Goal: Transaction & Acquisition: Purchase product/service

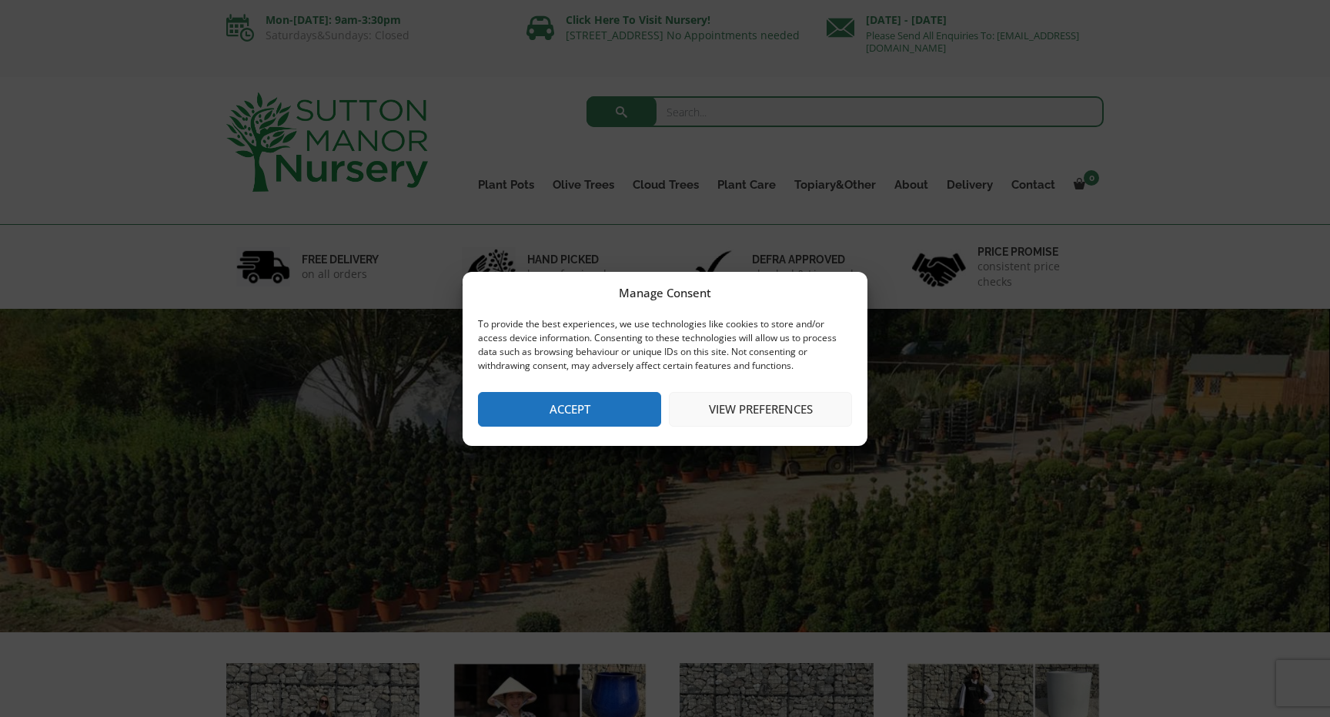
click at [603, 410] on button "Accept" at bounding box center [569, 409] width 183 height 35
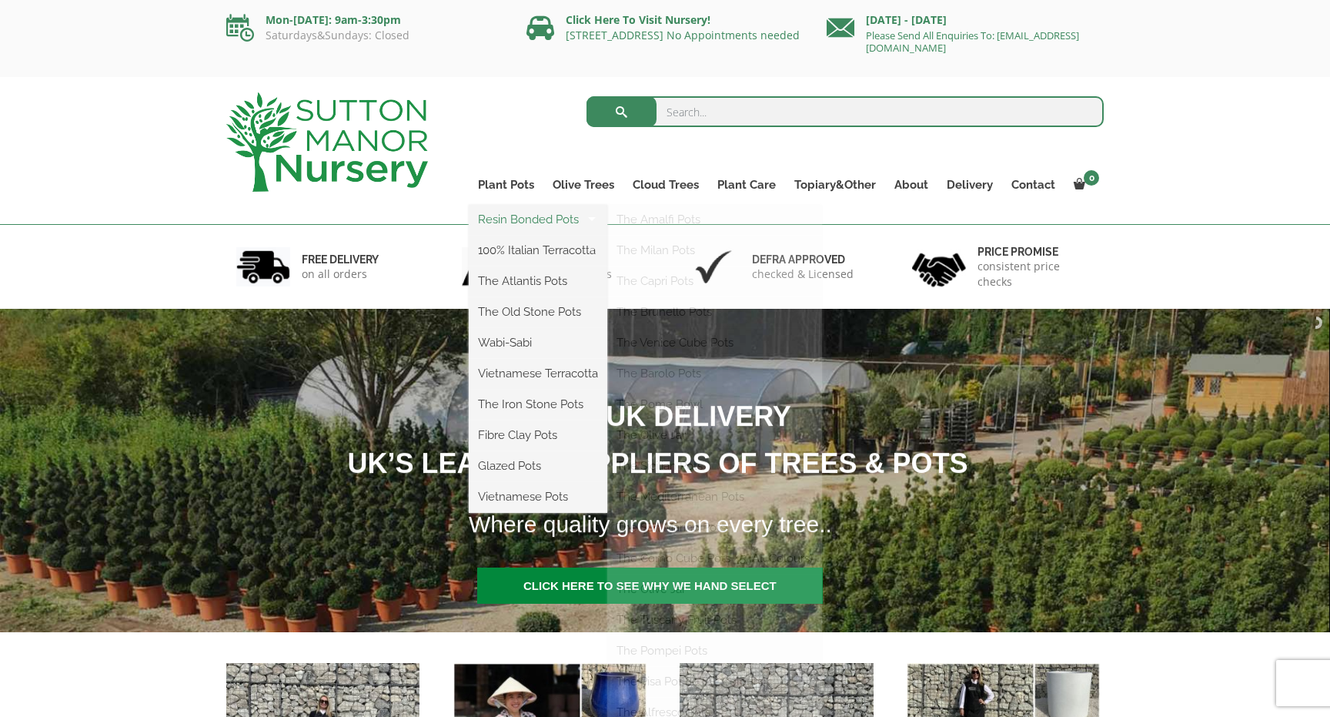
click at [525, 222] on link "Resin Bonded Pots" at bounding box center [538, 219] width 139 height 23
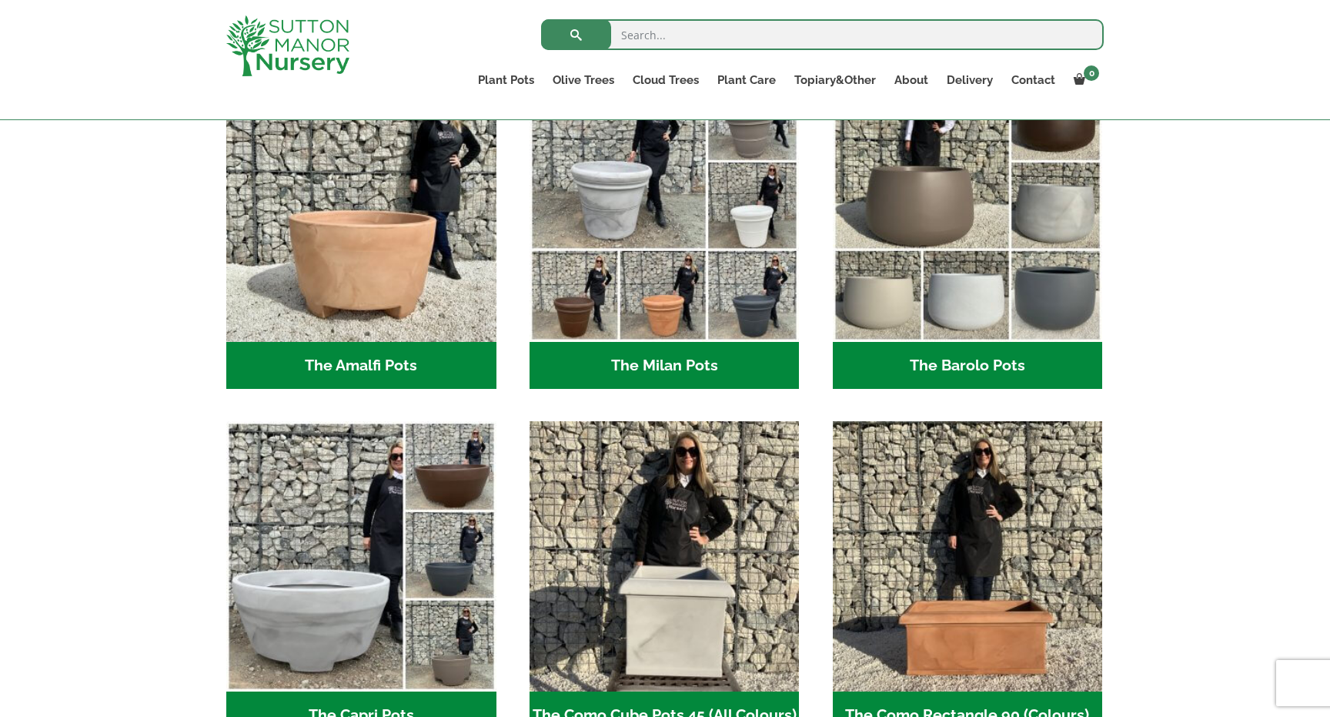
scroll to position [477, 0]
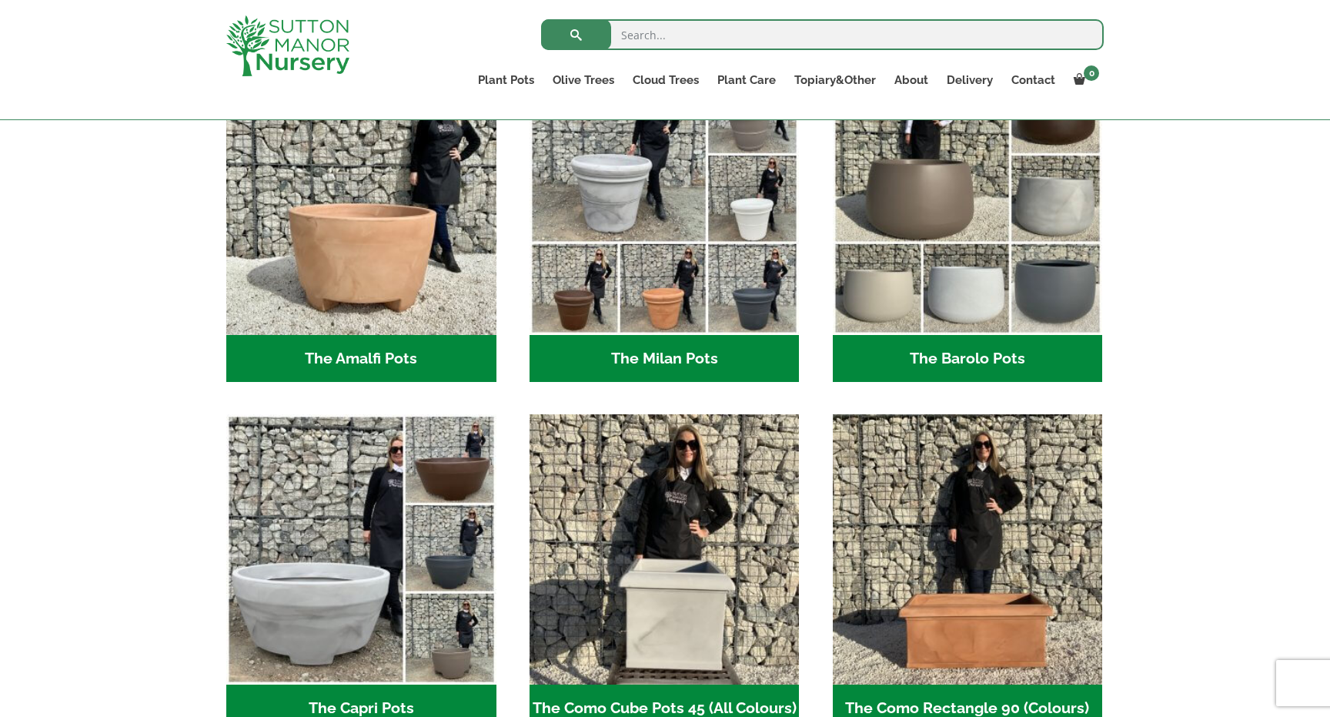
click at [941, 361] on h2 "The Barolo Pots (36)" at bounding box center [968, 359] width 270 height 48
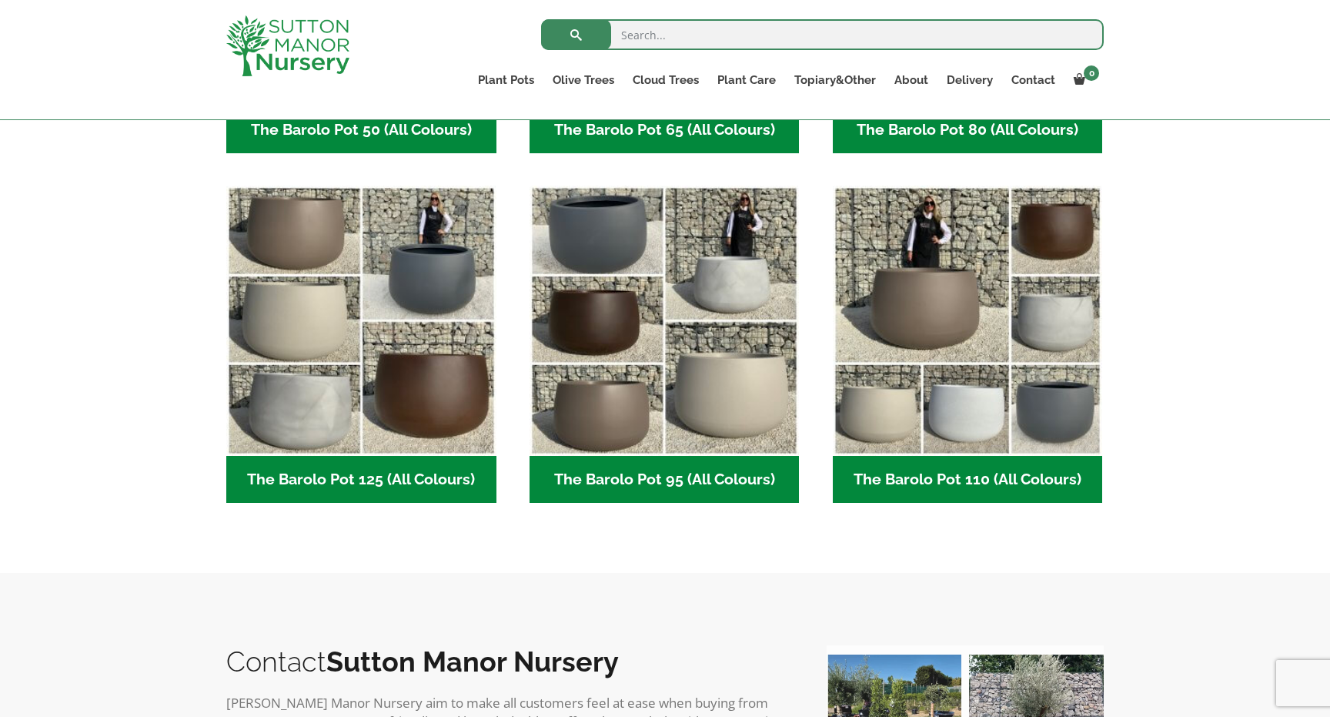
scroll to position [706, 0]
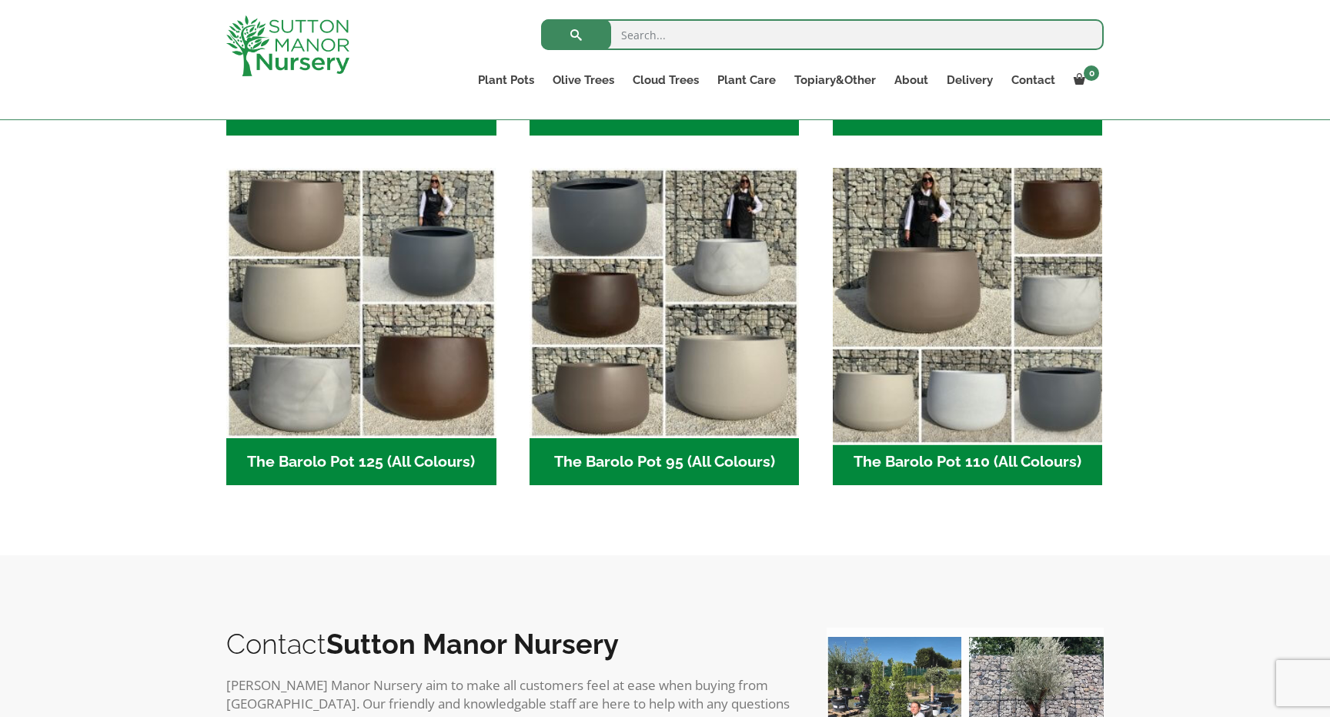
click at [992, 349] on img "Visit product category The Barolo Pot 110 (All Colours)" at bounding box center [967, 303] width 283 height 283
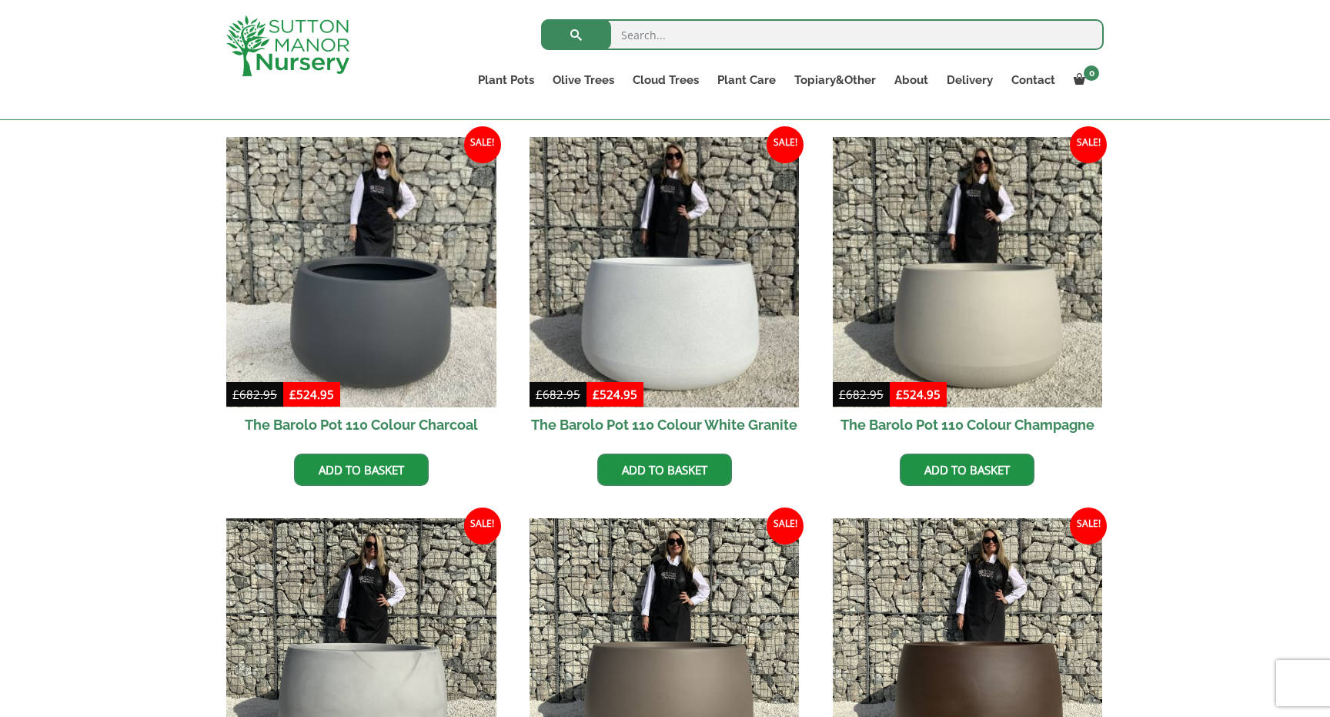
scroll to position [346, 0]
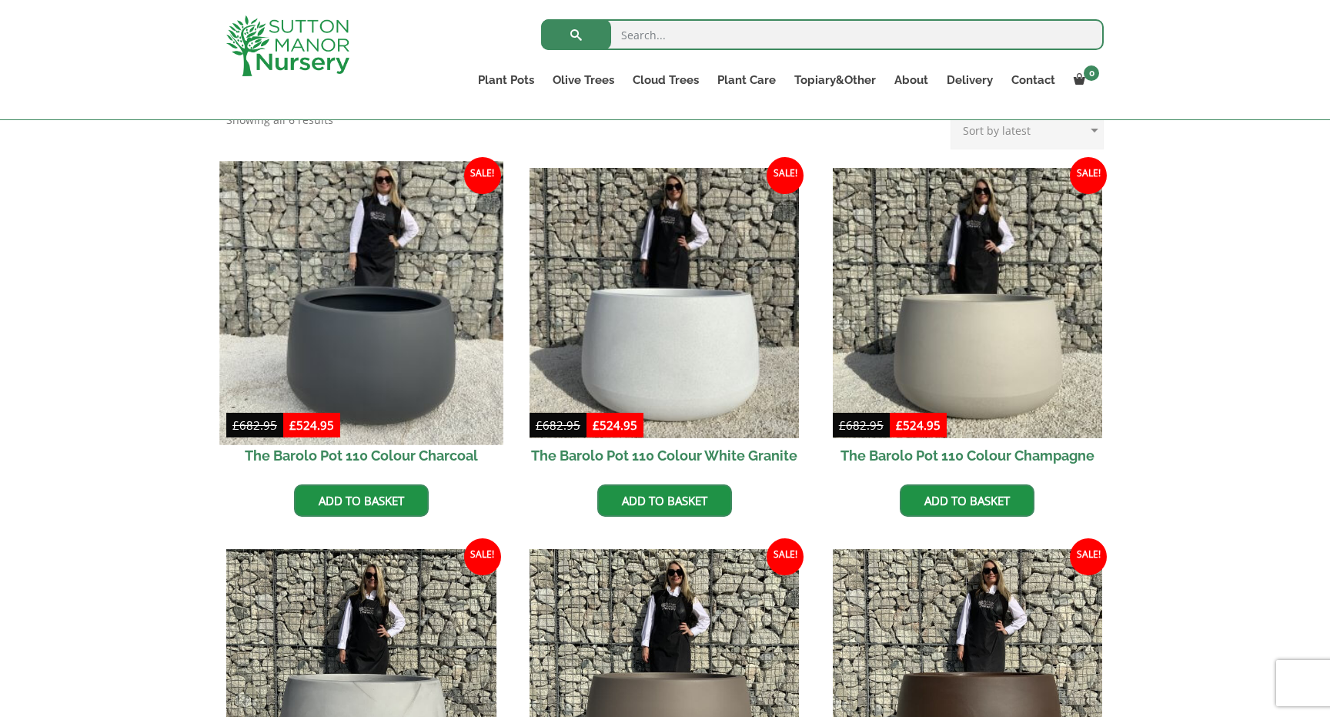
click at [396, 395] on img at bounding box center [360, 302] width 283 height 283
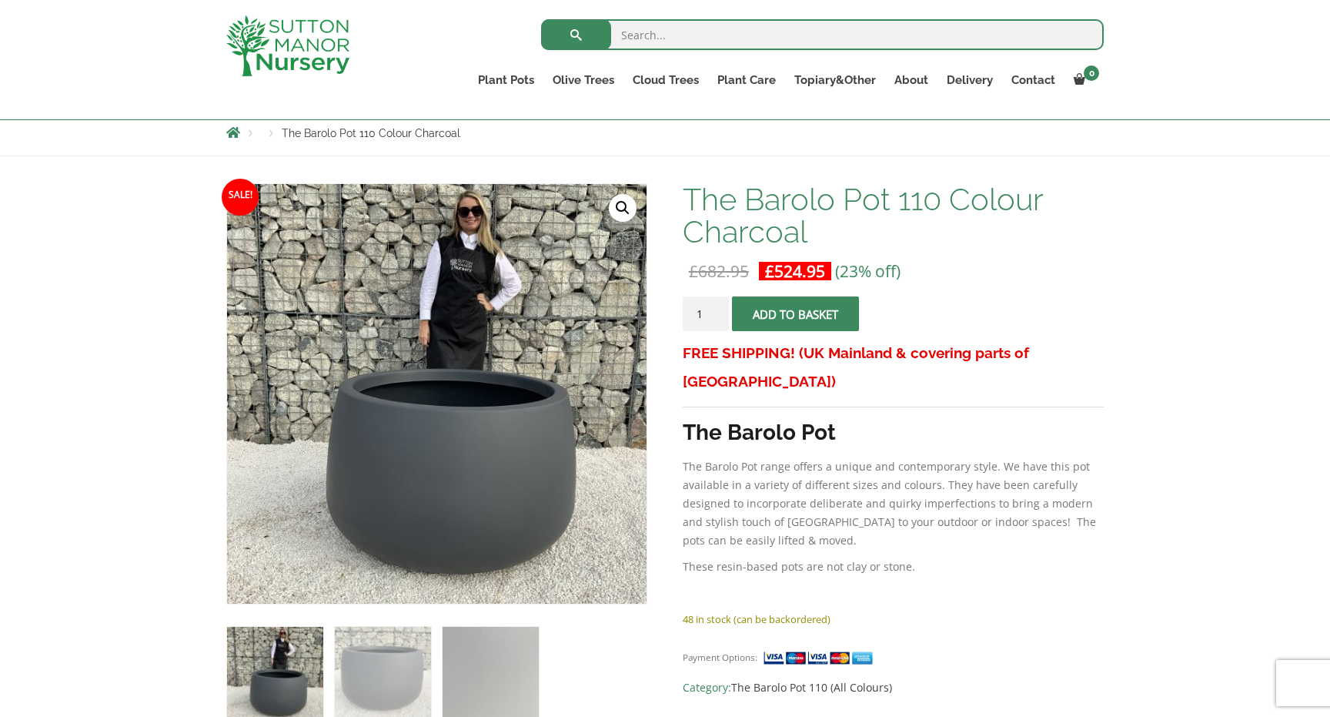
scroll to position [169, 0]
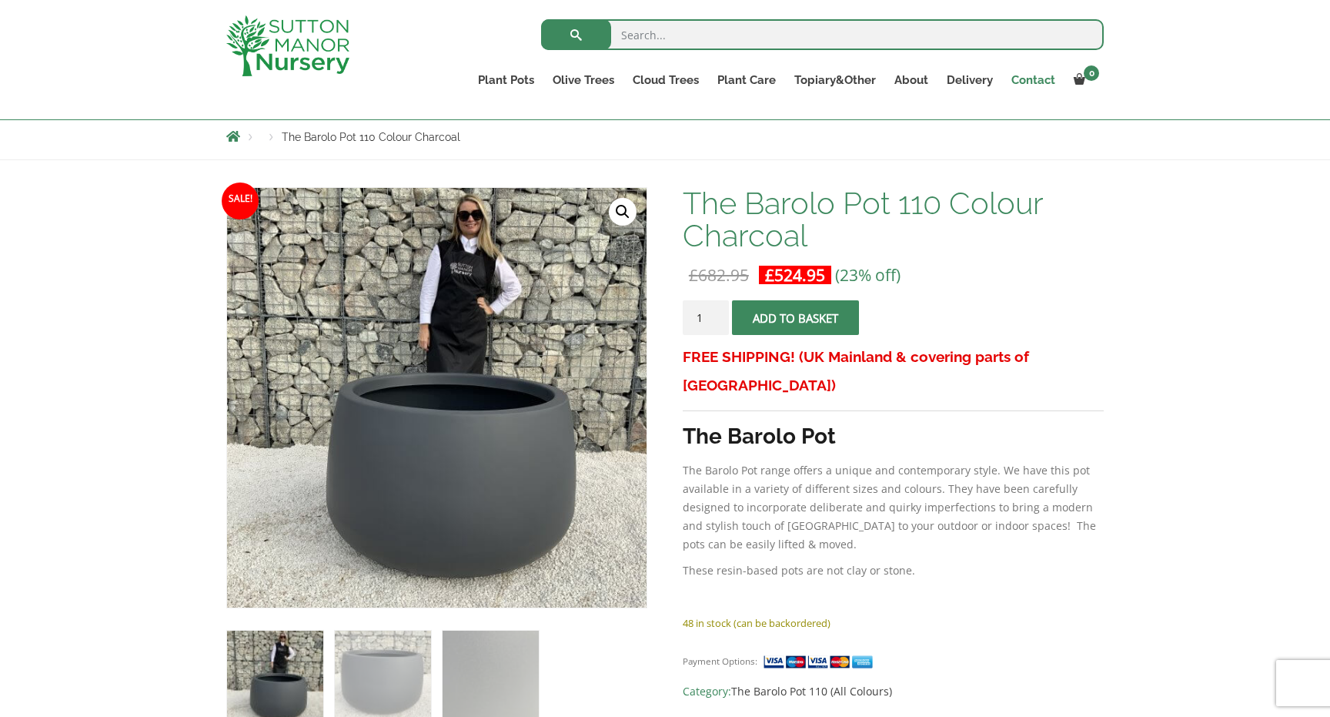
click at [1039, 79] on link "Contact" at bounding box center [1033, 80] width 62 height 22
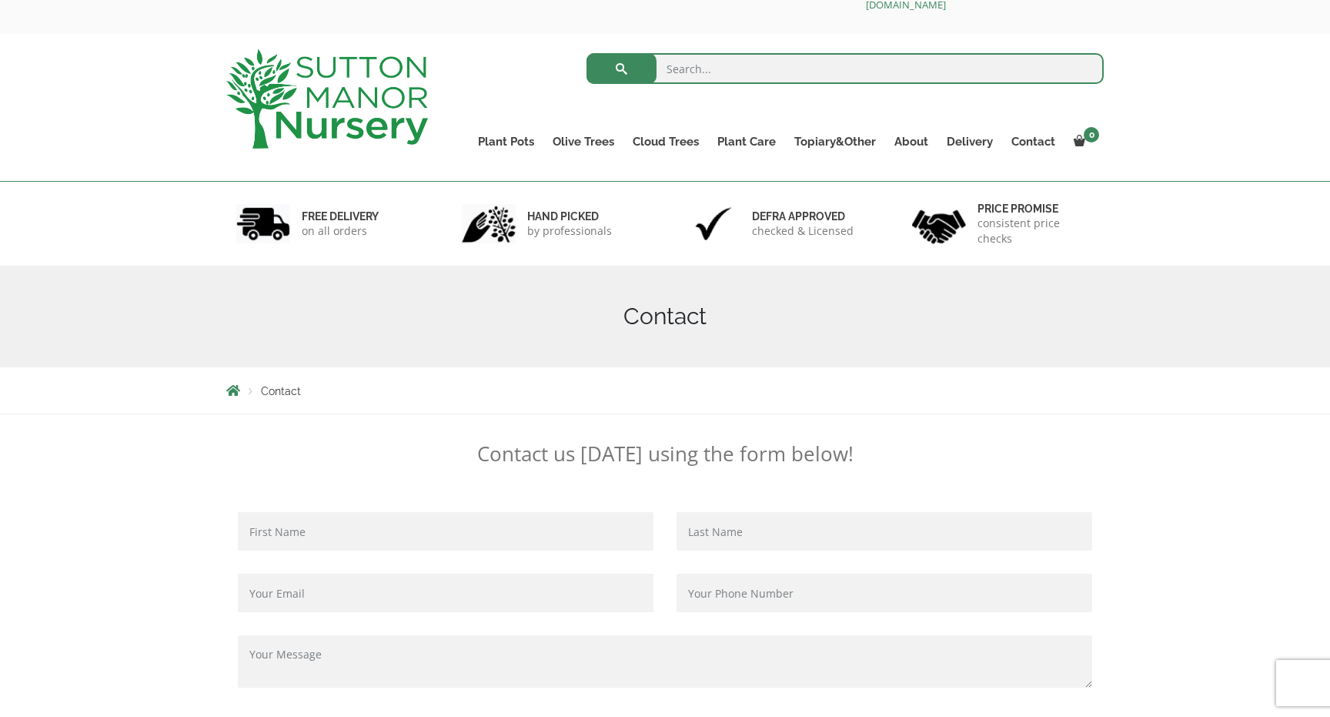
scroll to position [62, 0]
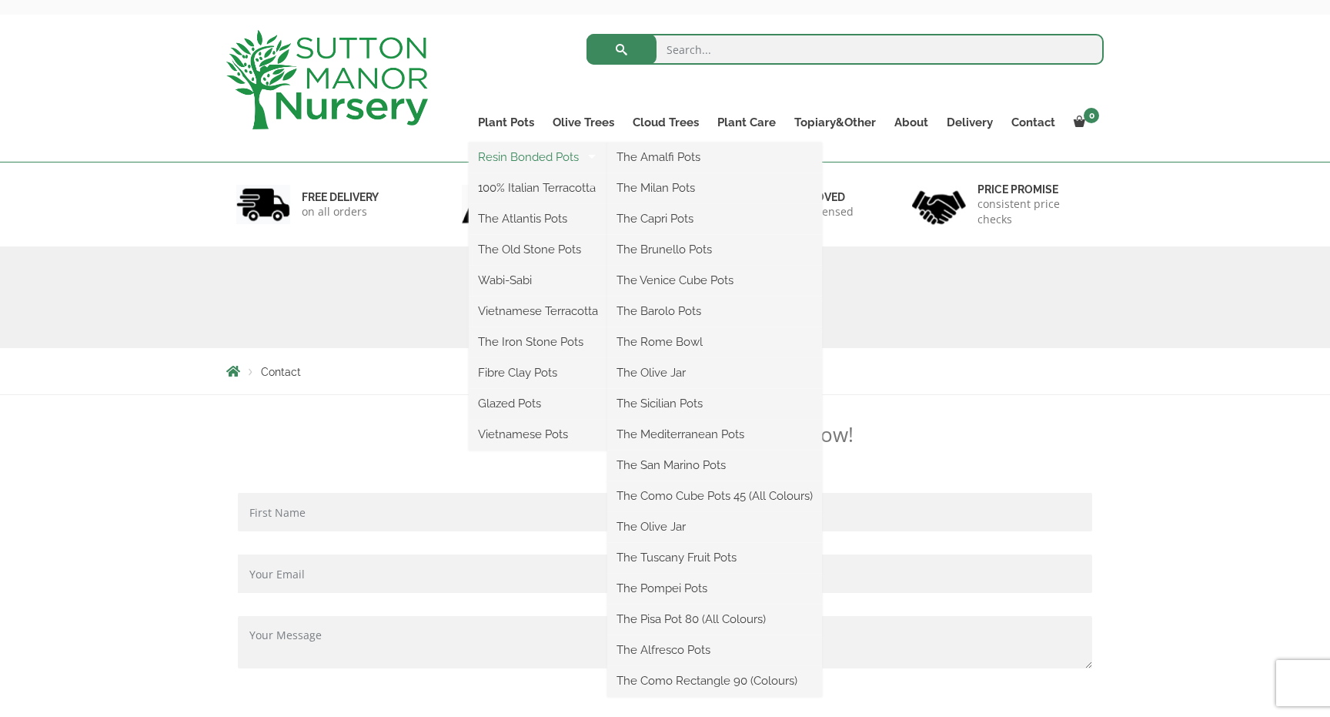
click at [522, 168] on link "Resin Bonded Pots" at bounding box center [538, 156] width 139 height 23
click at [522, 162] on link "Resin Bonded Pots" at bounding box center [538, 156] width 139 height 23
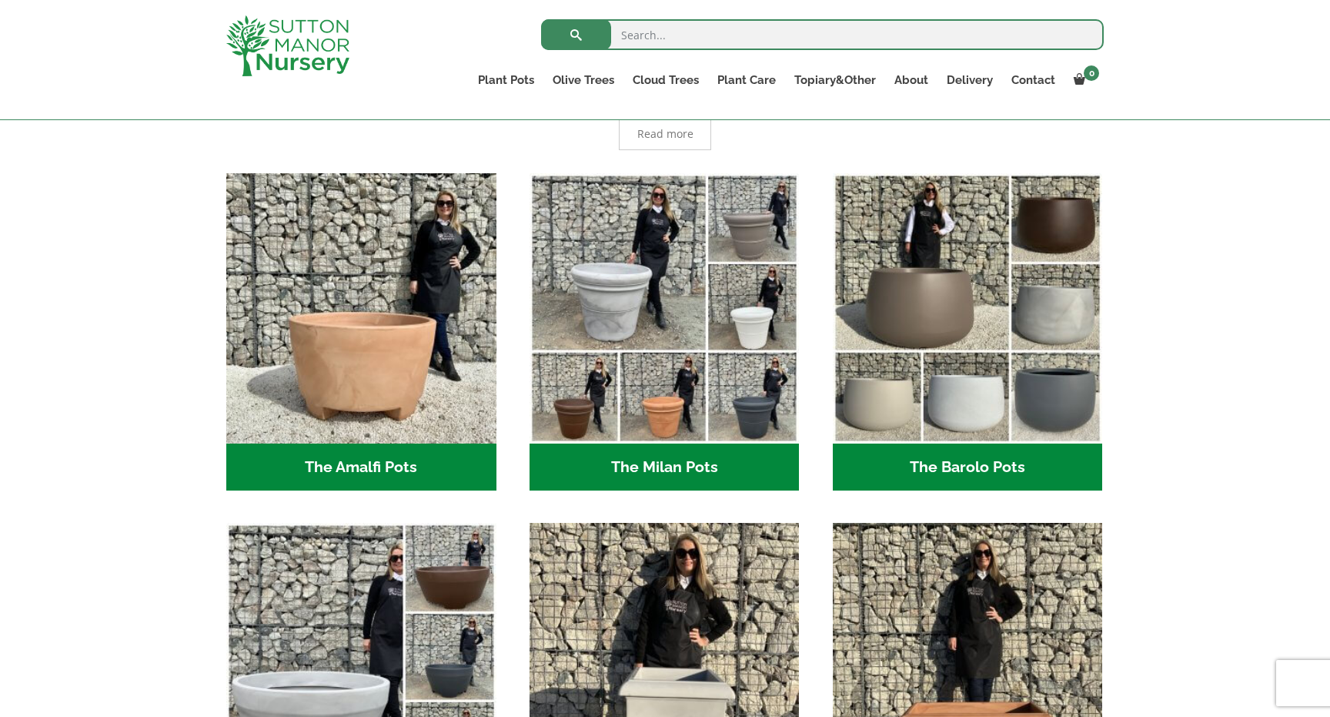
scroll to position [447, 0]
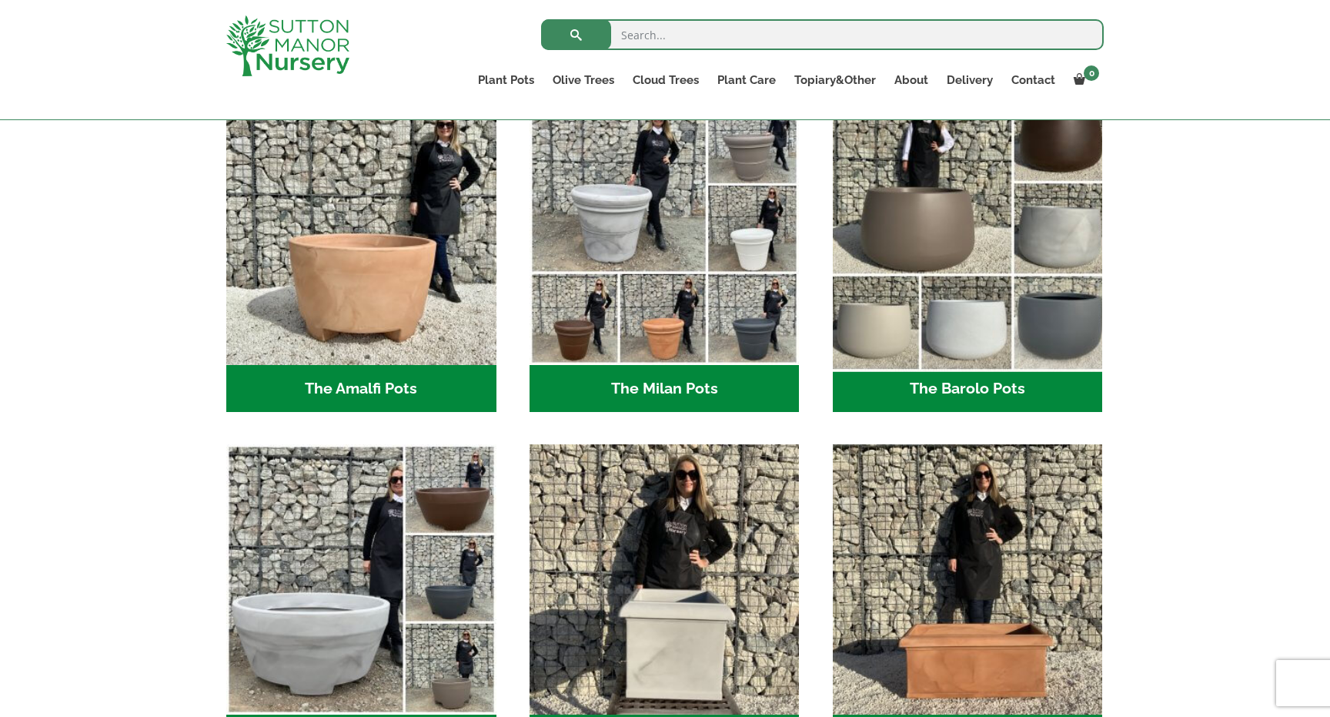
click at [965, 317] on img "Visit product category The Barolo Pots" at bounding box center [967, 229] width 283 height 283
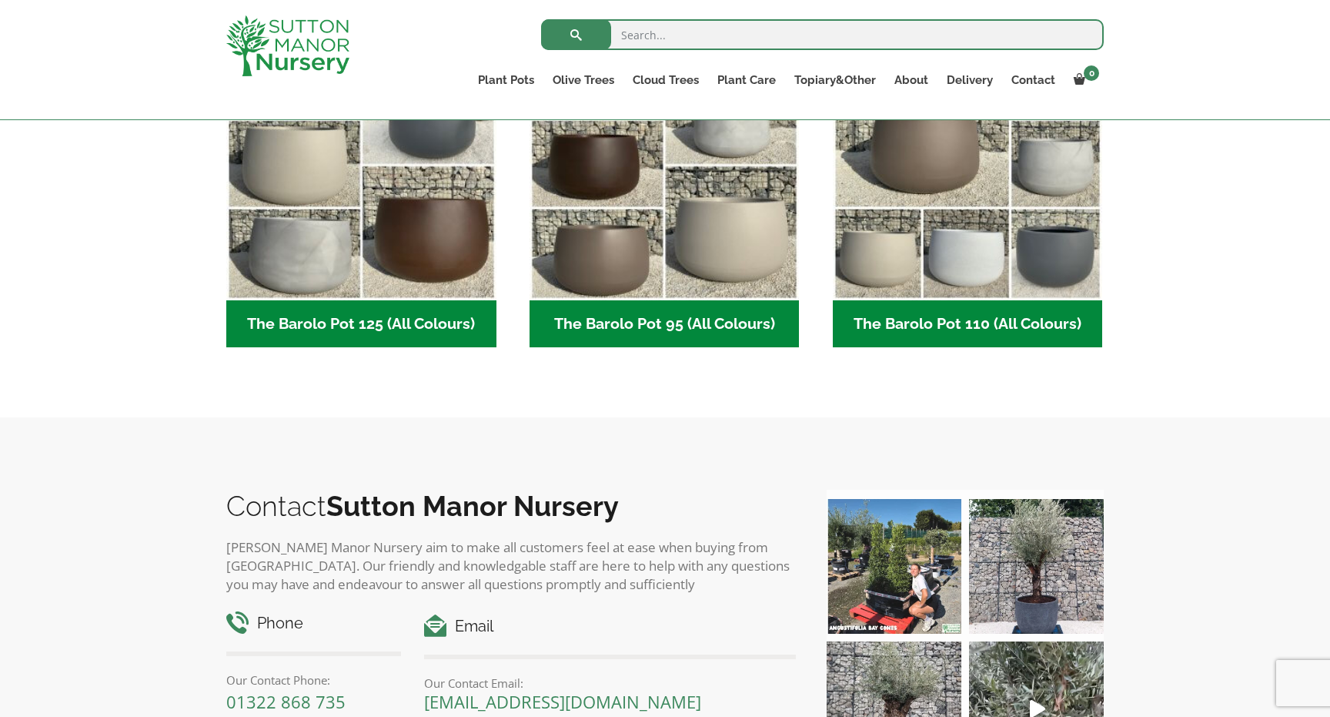
scroll to position [868, 0]
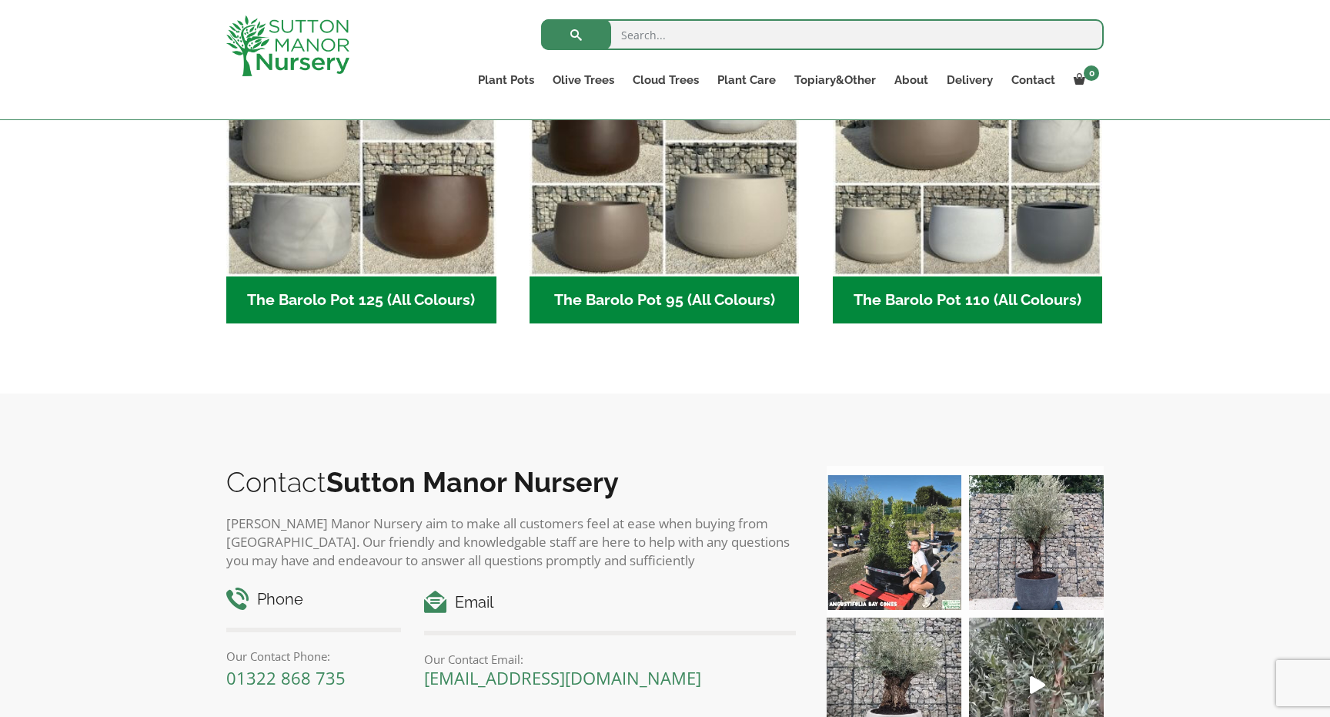
click at [931, 304] on h2 "The Barolo Pot 110 (All Colours) (6)" at bounding box center [968, 300] width 270 height 48
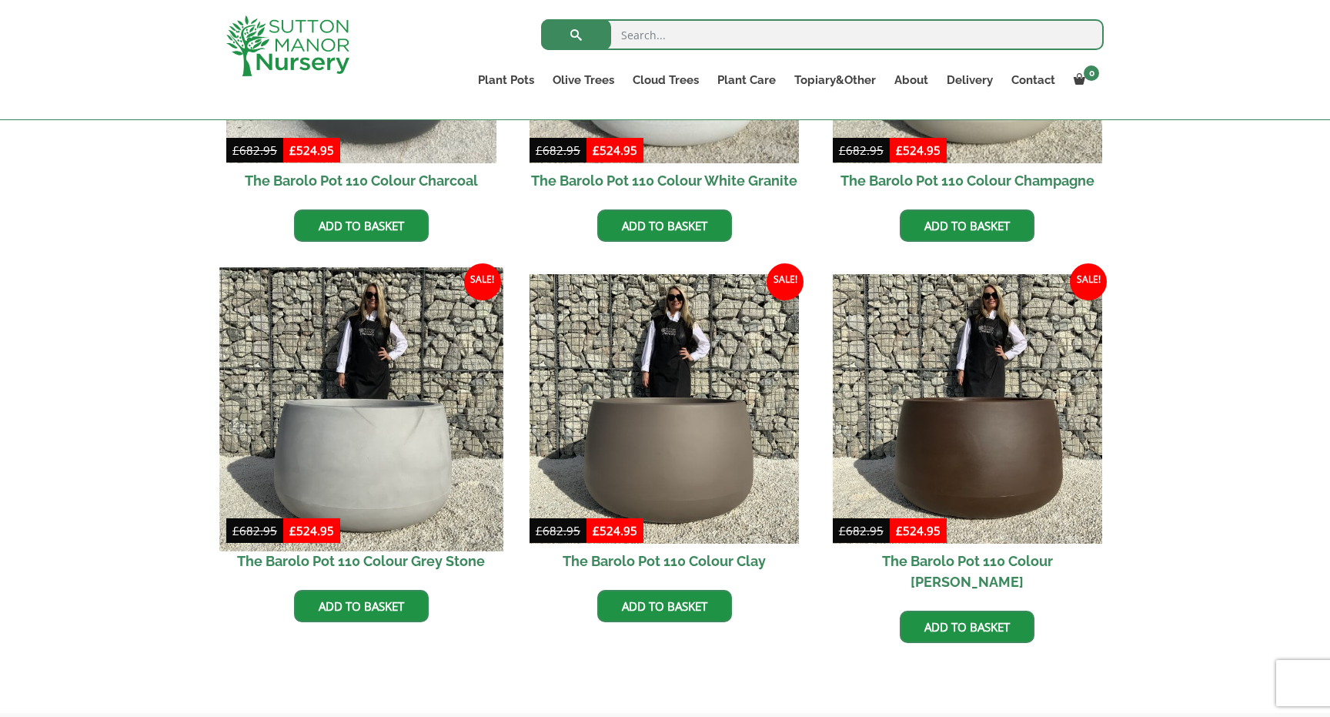
scroll to position [616, 0]
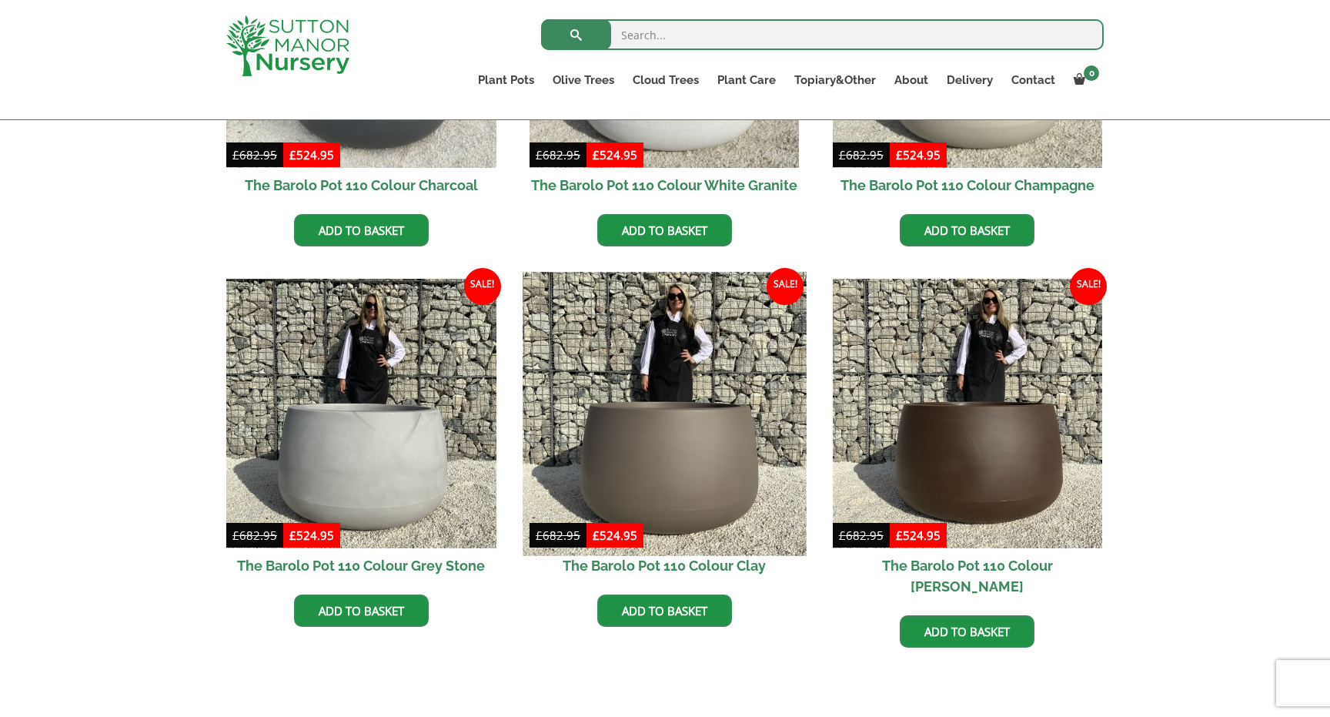
click at [644, 455] on img at bounding box center [664, 413] width 283 height 283
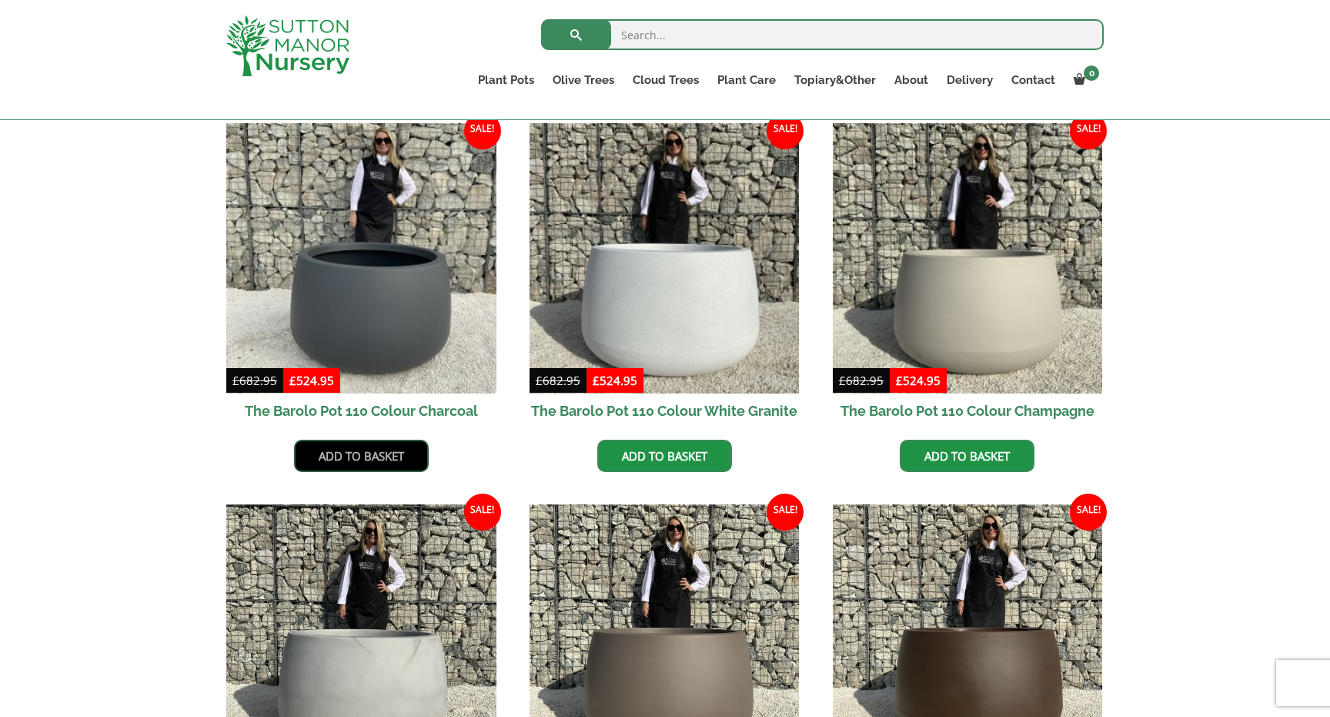
scroll to position [354, 0]
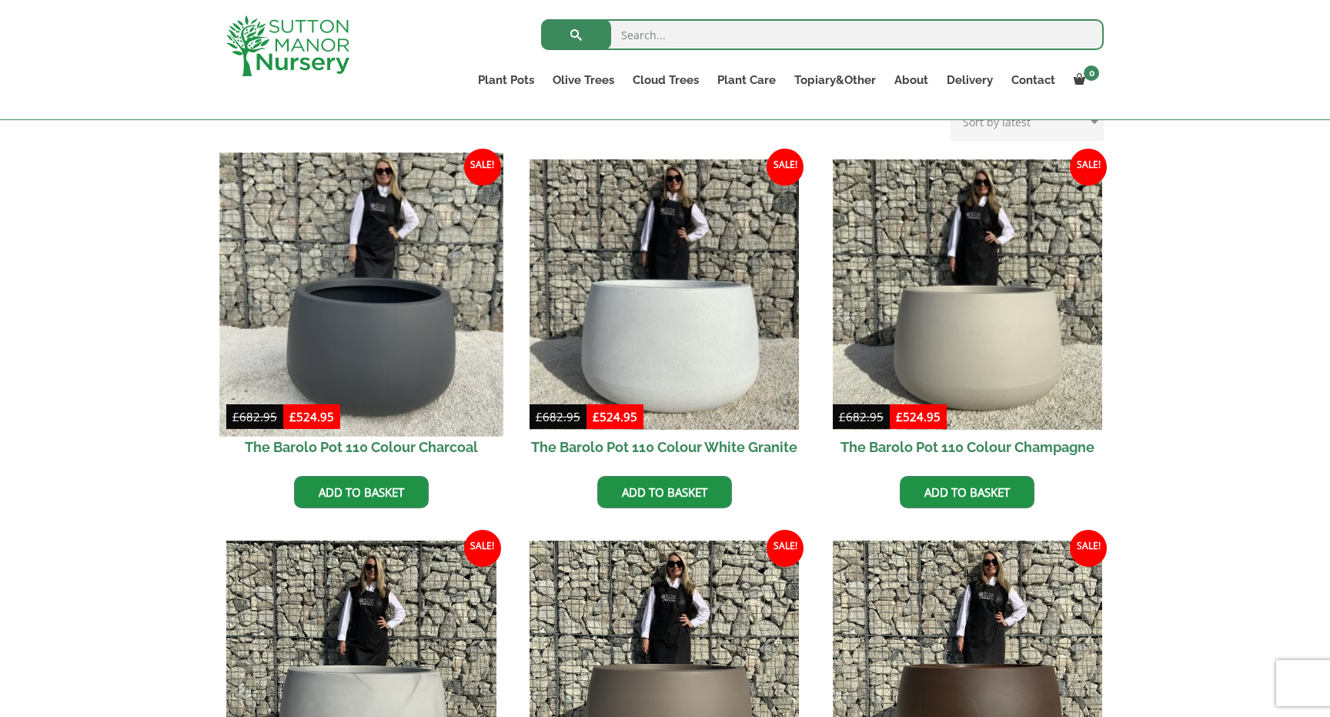
click at [409, 339] on img at bounding box center [360, 293] width 283 height 283
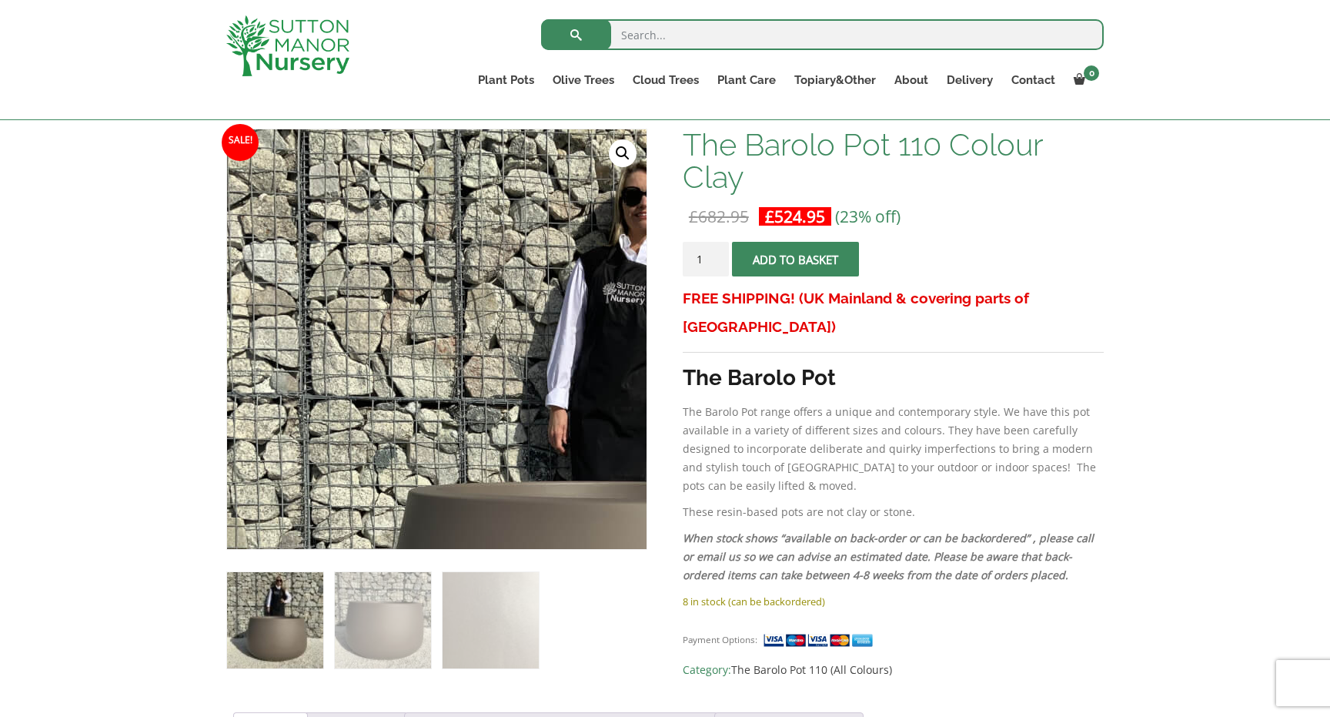
scroll to position [250, 0]
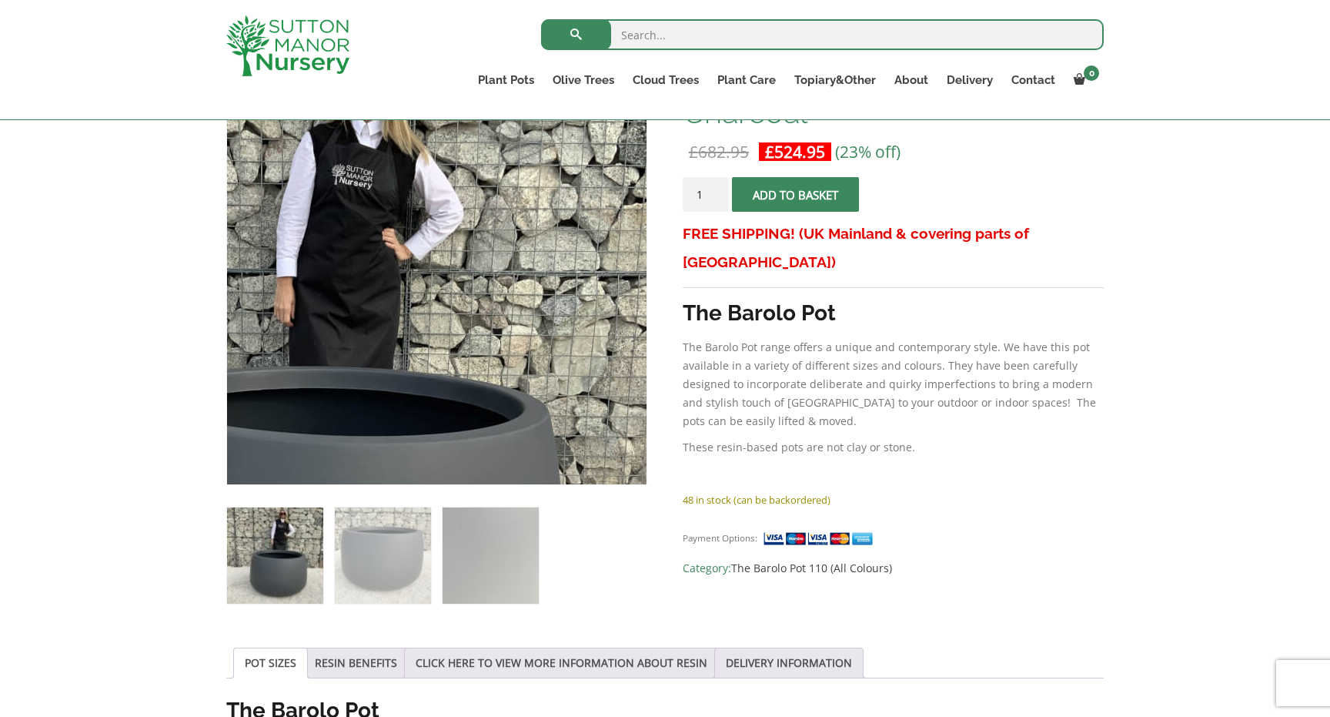
scroll to position [313, 0]
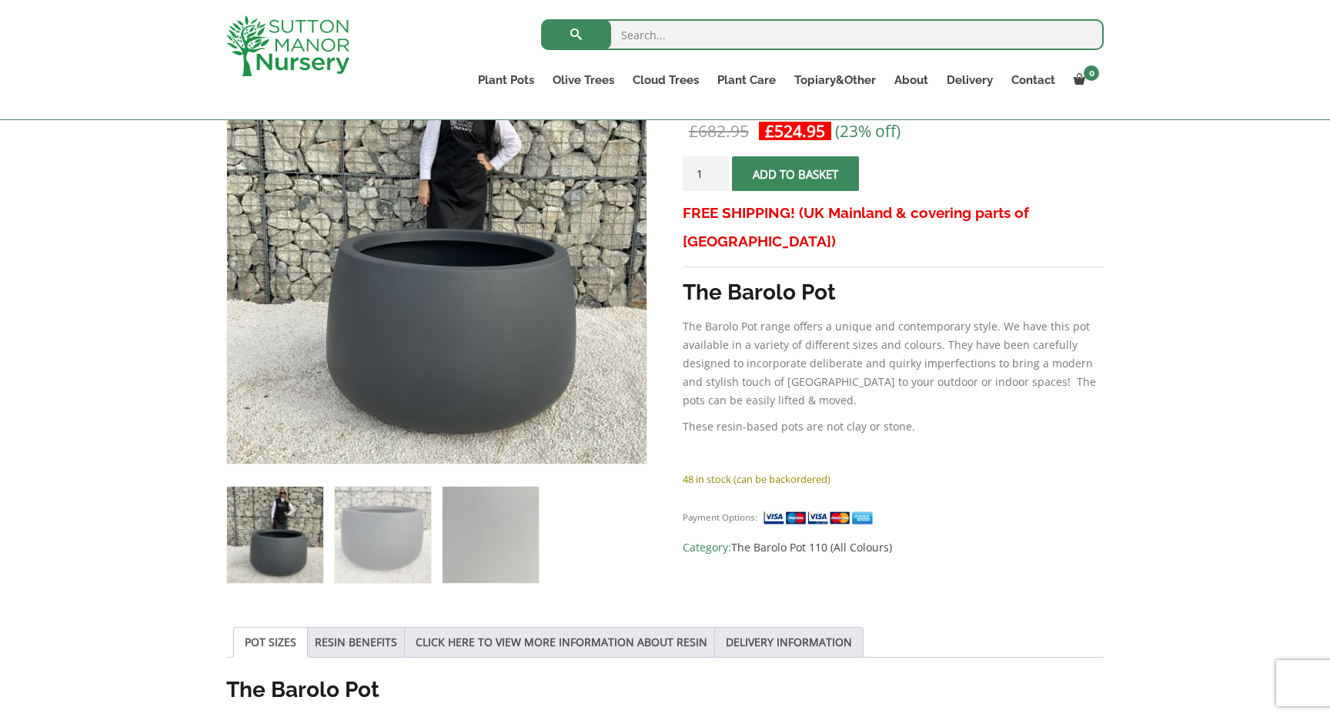
click at [709, 166] on input "1" at bounding box center [706, 173] width 46 height 35
type input "2"
click at [719, 171] on input "2" at bounding box center [706, 173] width 46 height 35
click at [795, 174] on span "submit" at bounding box center [795, 174] width 0 height 0
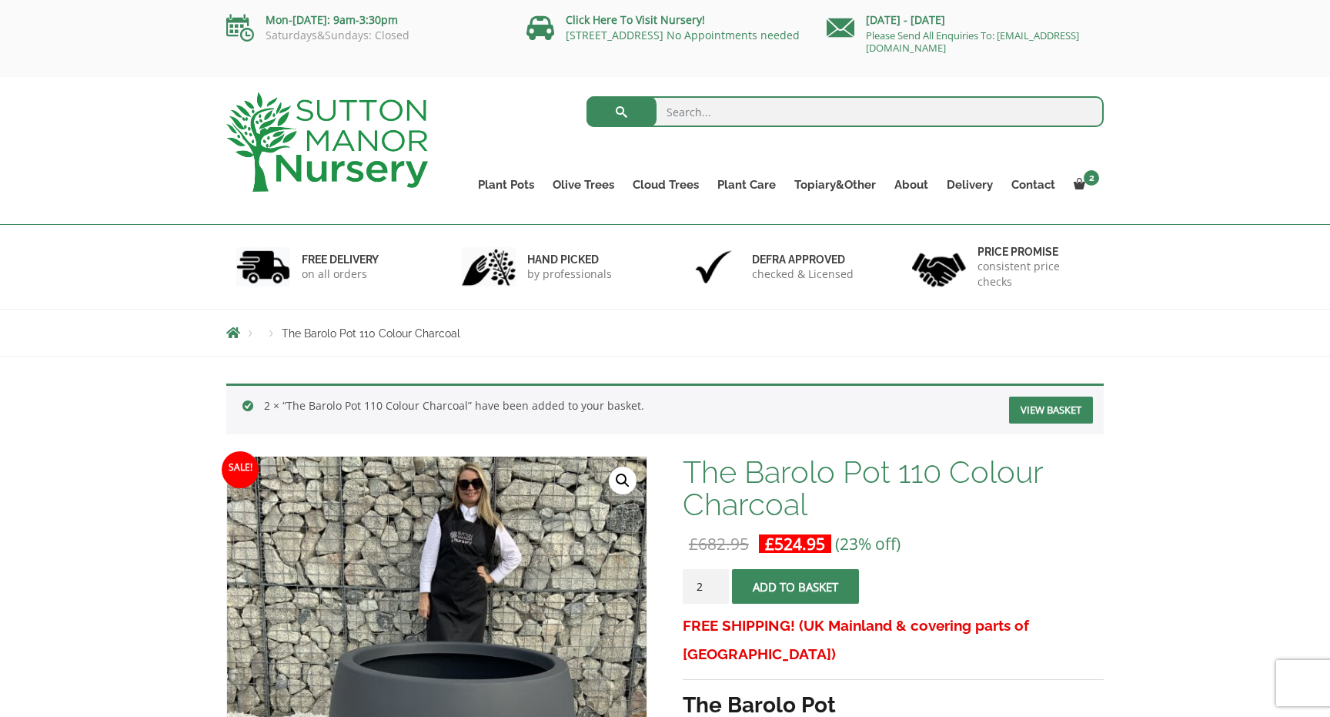
click at [808, 504] on h1 "The Barolo Pot 110 Colour Charcoal" at bounding box center [893, 488] width 421 height 65
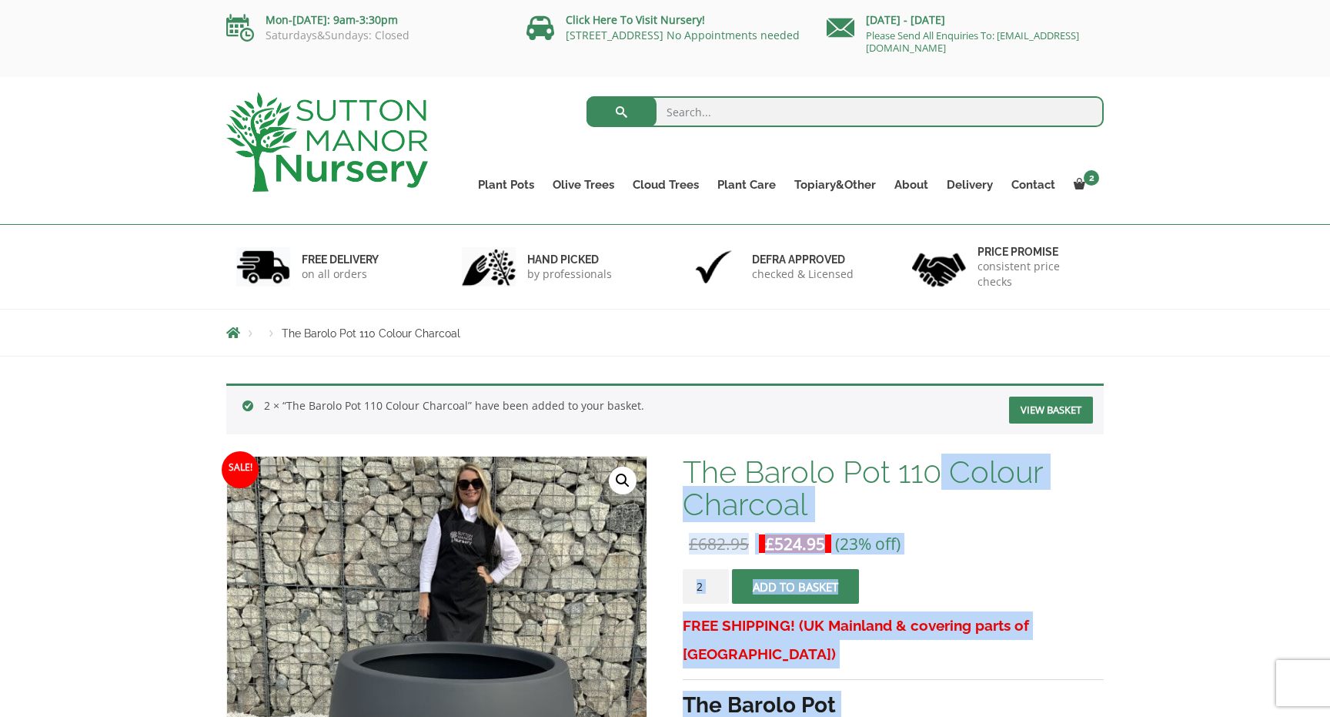
drag, startPoint x: 944, startPoint y: 472, endPoint x: 681, endPoint y: 475, distance: 263.3
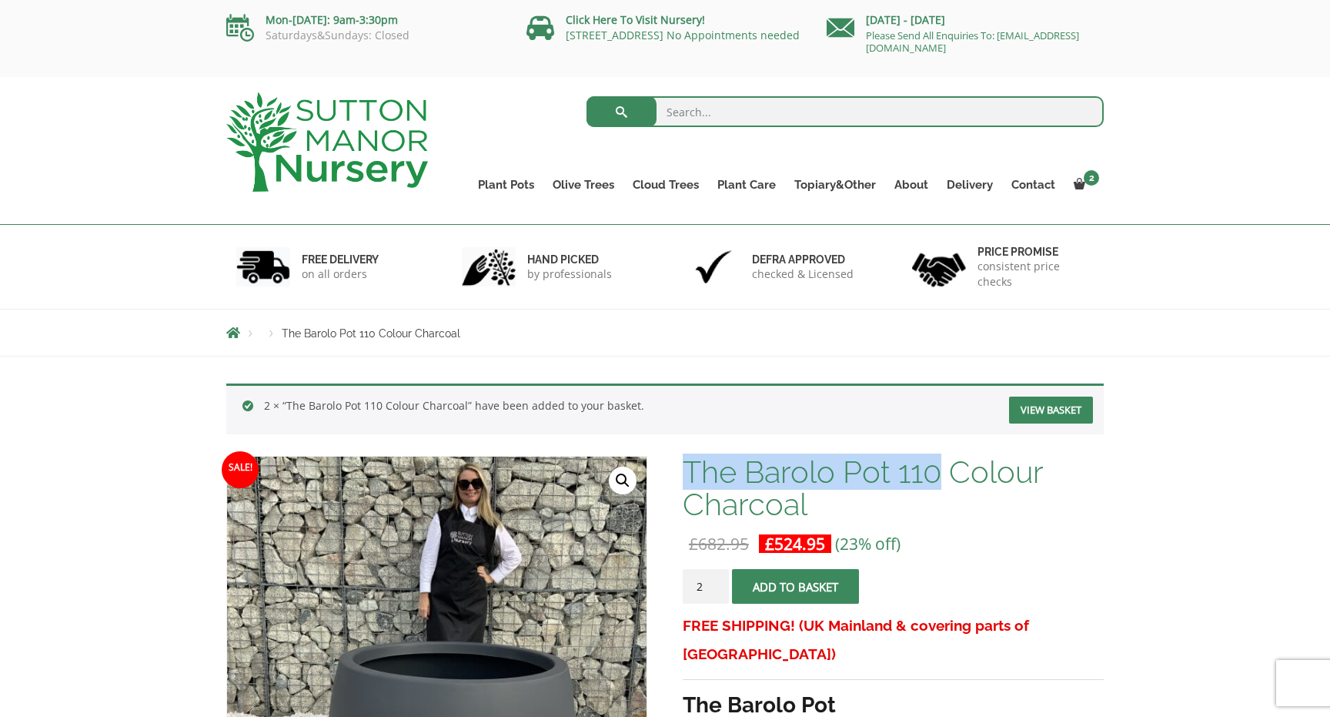
drag, startPoint x: 691, startPoint y: 471, endPoint x: 942, endPoint y: 480, distance: 251.9
click at [942, 480] on h1 "The Barolo Pot 110 Colour Charcoal" at bounding box center [893, 488] width 421 height 65
copy h1 "The Barolo Pot 110"
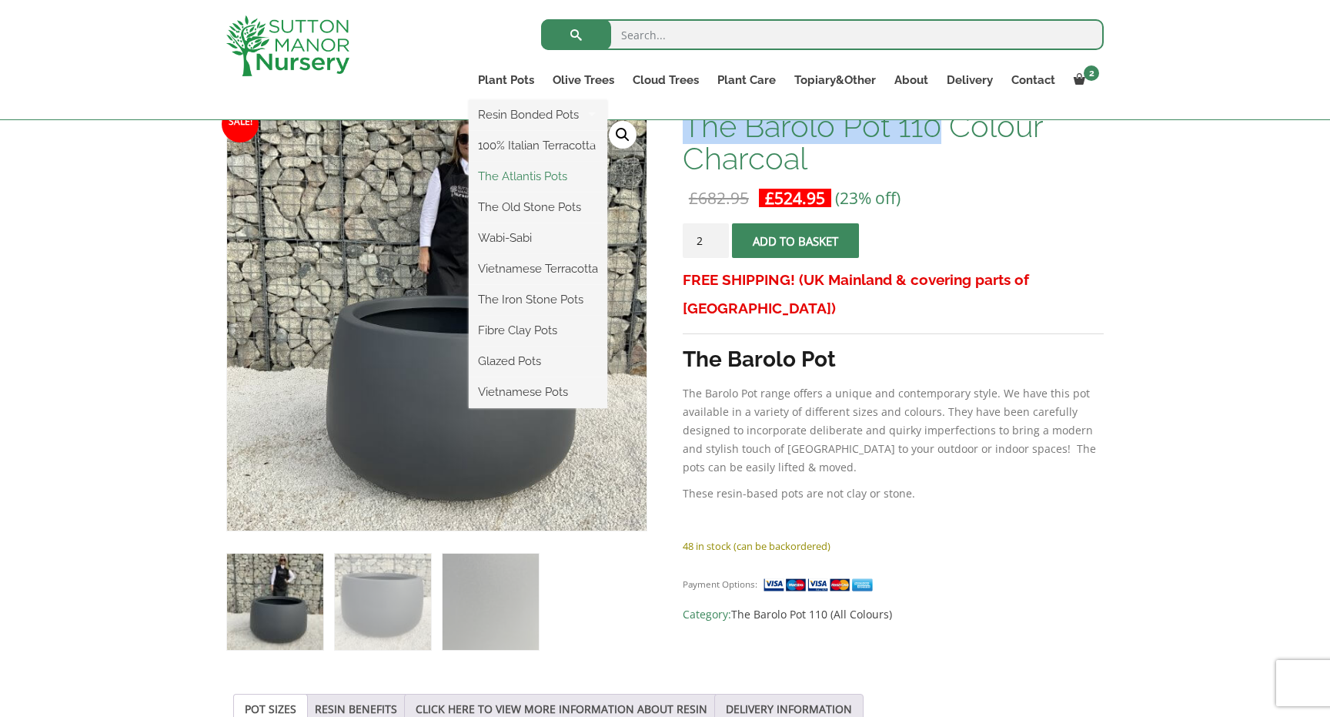
scroll to position [369, 0]
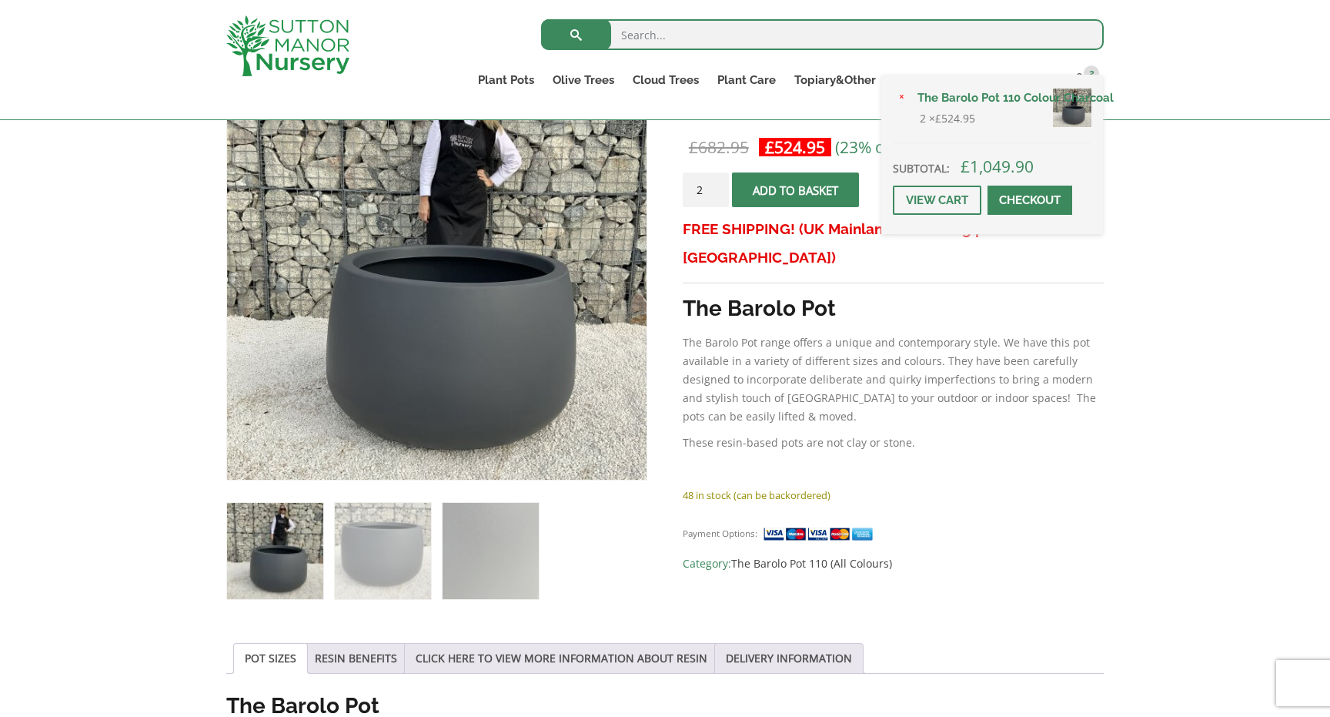
click at [1014, 194] on link "Checkout" at bounding box center [1030, 200] width 85 height 29
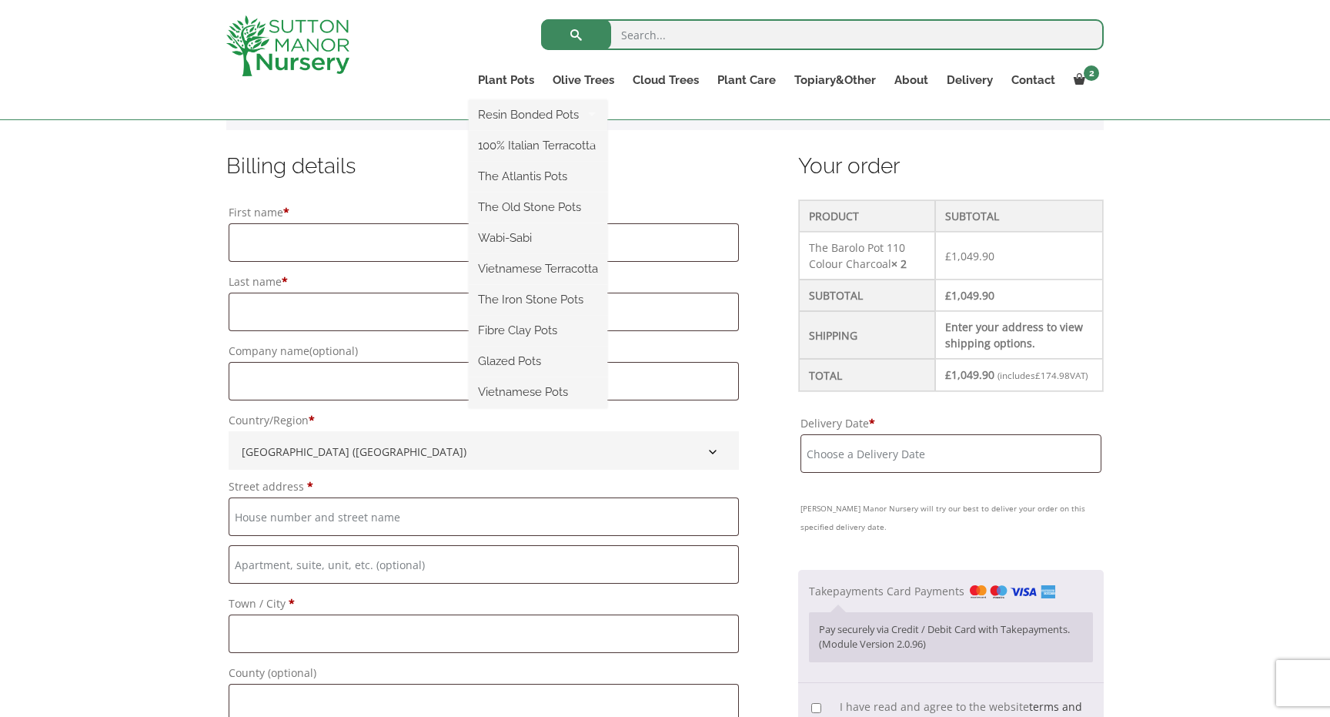
scroll to position [388, 0]
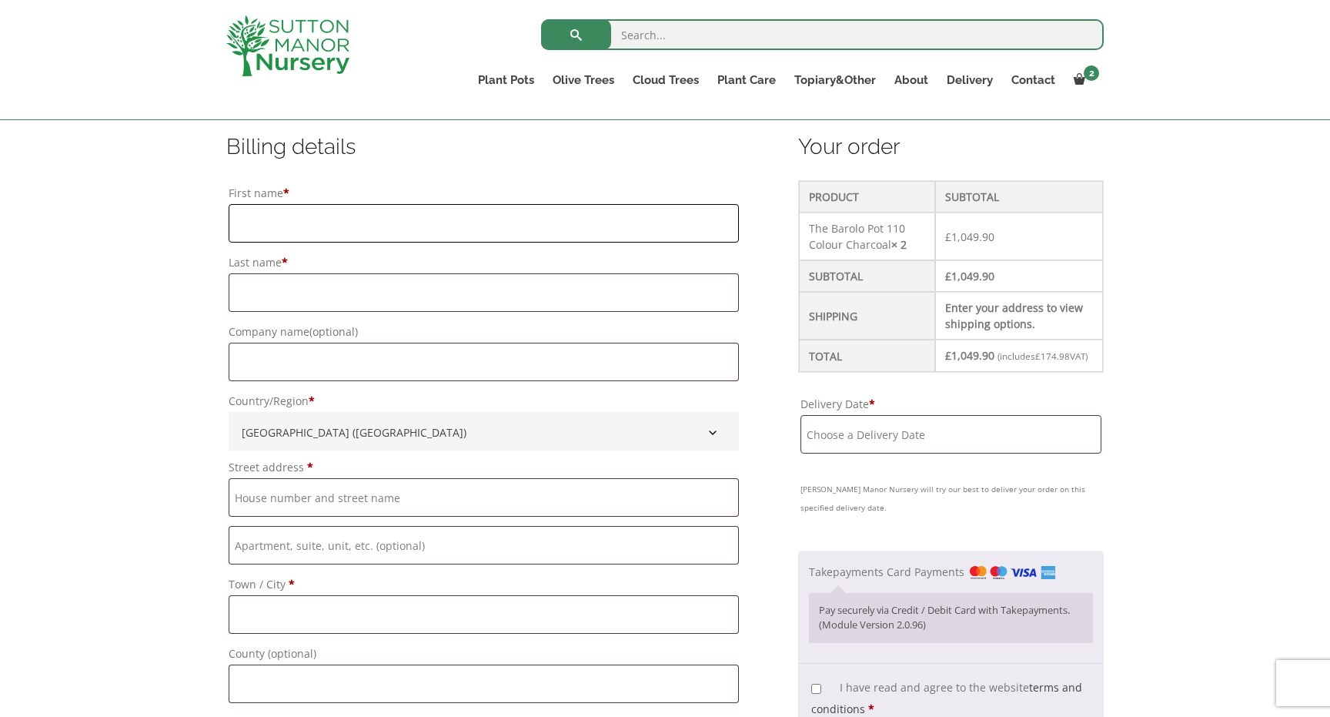
click at [270, 223] on input "First name *" at bounding box center [484, 223] width 510 height 38
type input "[PERSON_NAME]"
type input "MGC Landscape Solutions"
type input "[STREET_ADDRESS]"
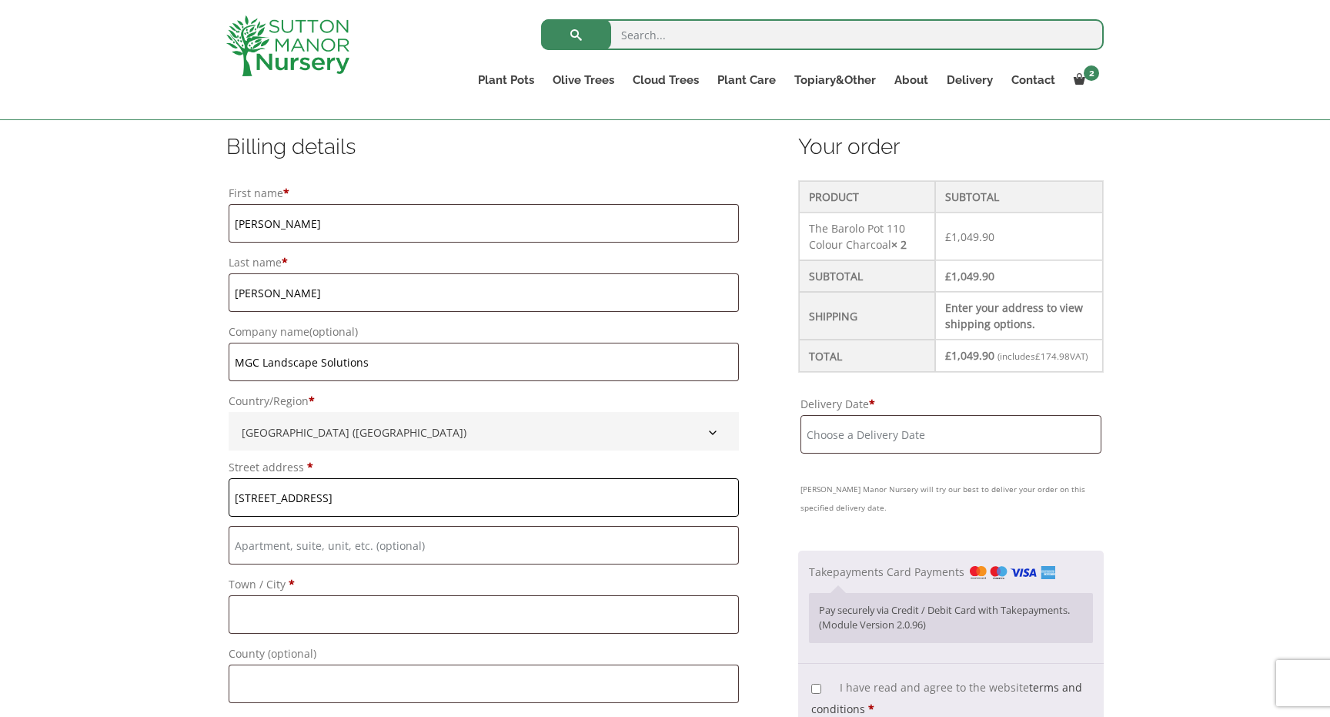
type input "Hessle"
type input "Hull"
type input "[GEOGRAPHIC_DATA]"
type input "HU139EA"
type input "07716590707"
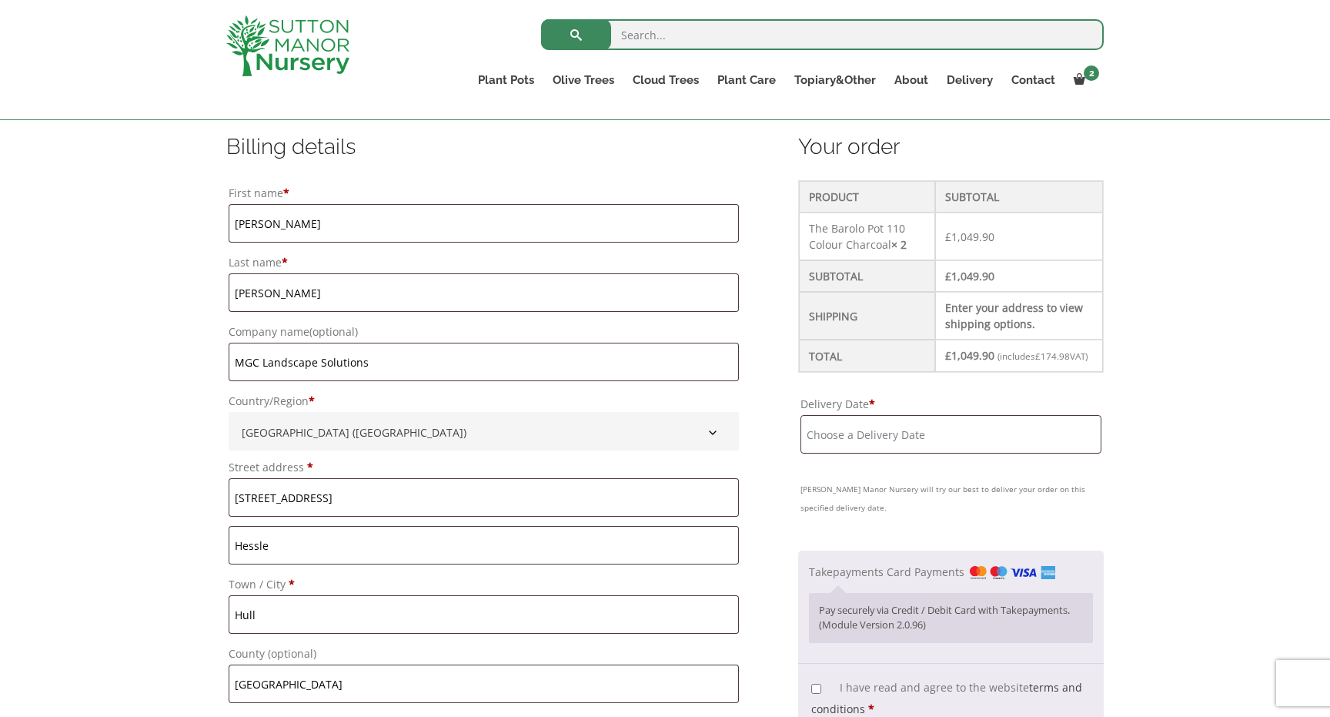
type input "info@mgcls.co.uk"
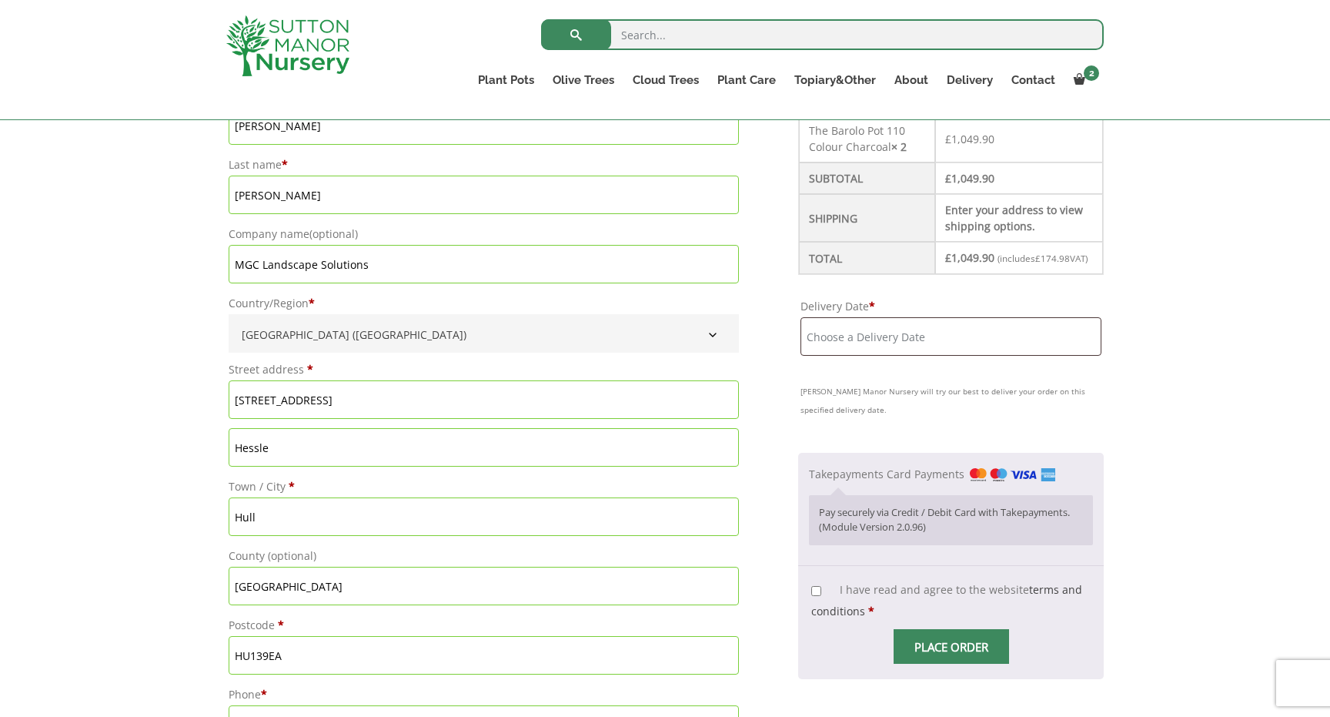
scroll to position [492, 0]
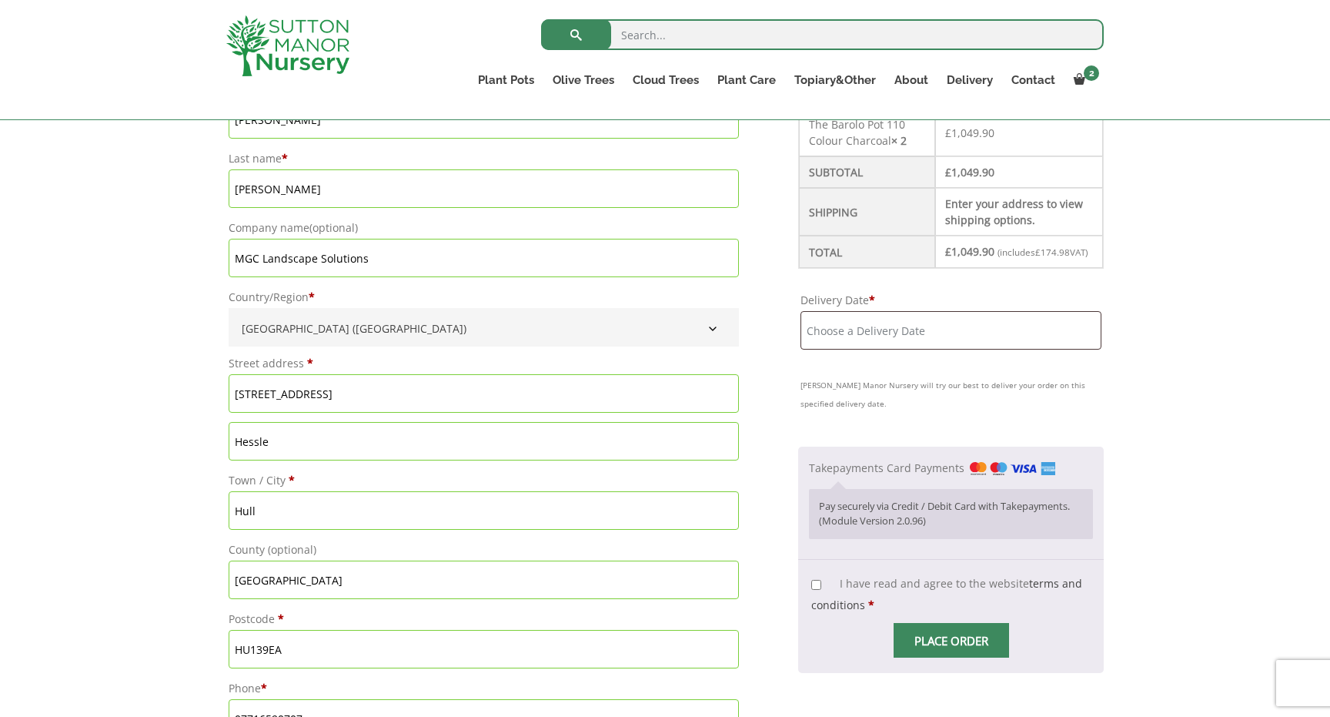
click at [386, 259] on input "MGC Landscape Solutions" at bounding box center [484, 258] width 510 height 38
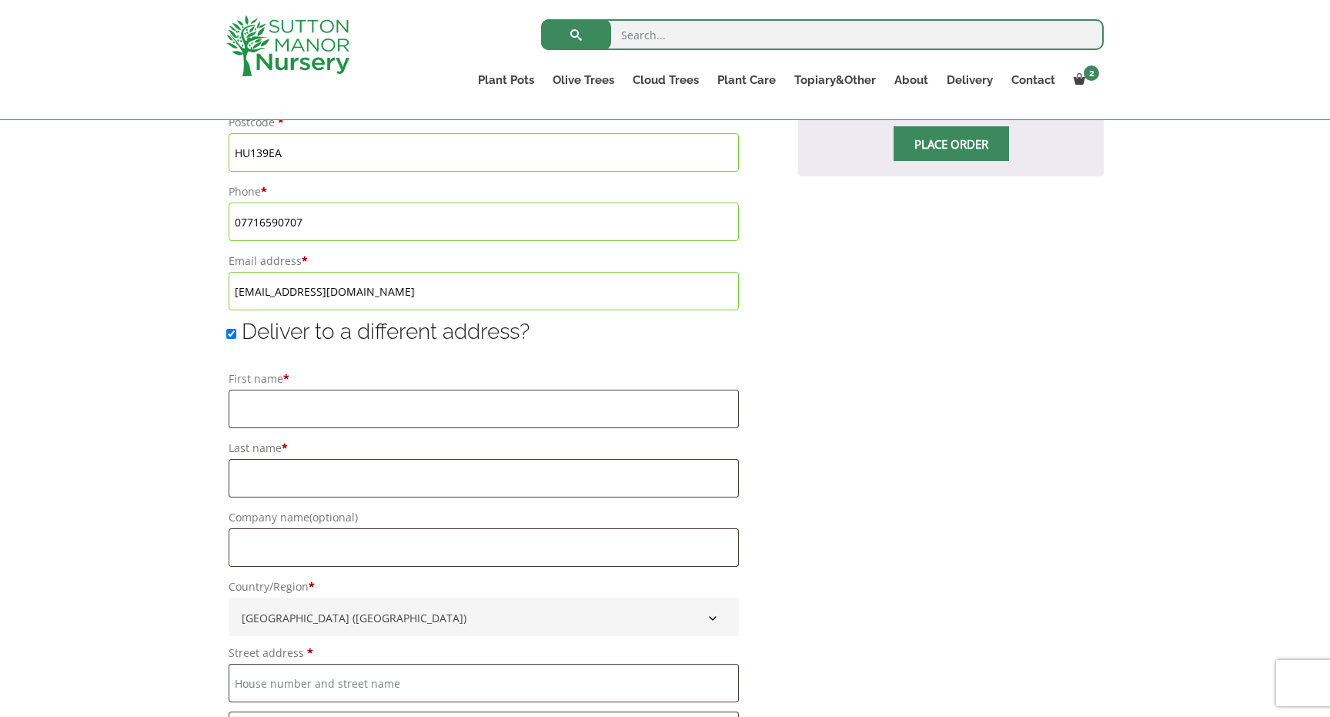
scroll to position [989, 0]
type input "MGC Landscape Solutions Limited"
click at [269, 418] on input "First name *" at bounding box center [484, 408] width 510 height 38
type input "Matthew"
type input "Clark"
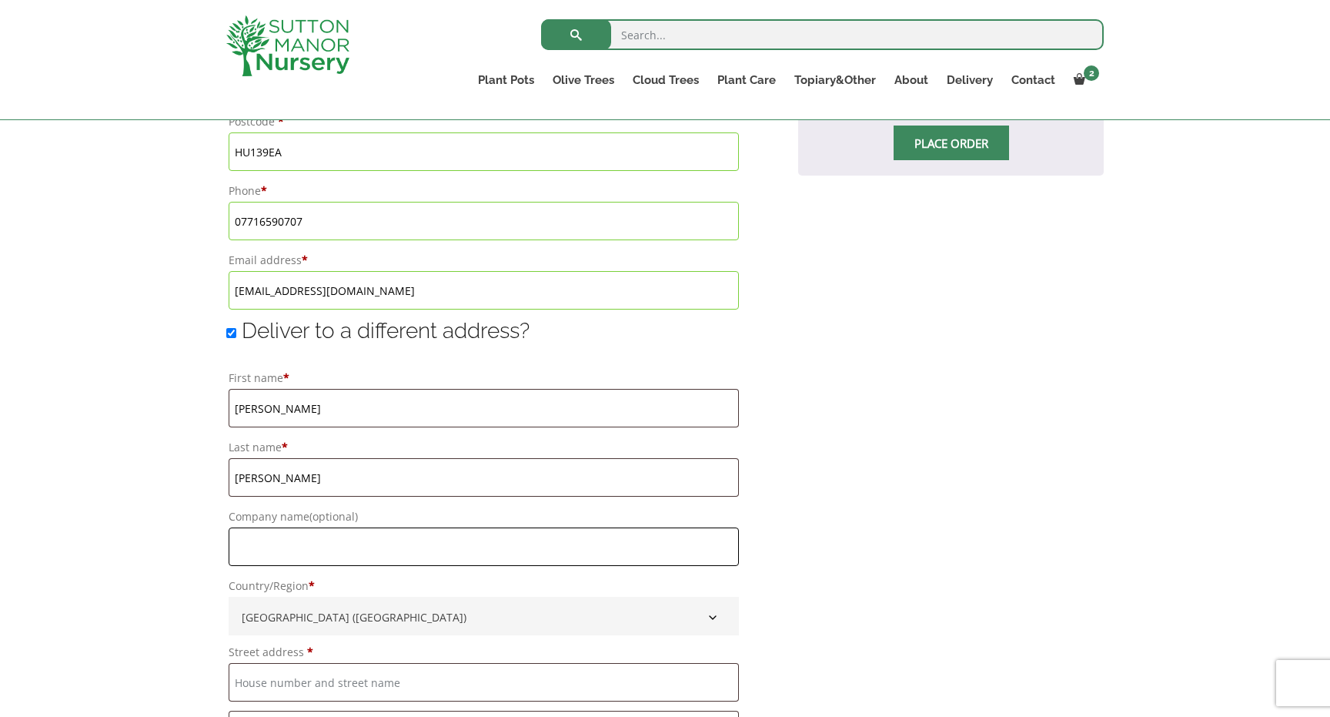
type input "MGC Landscape Solutions"
type input "[STREET_ADDRESS]"
type input "Hessle"
type input "Hull"
type input "[GEOGRAPHIC_DATA]"
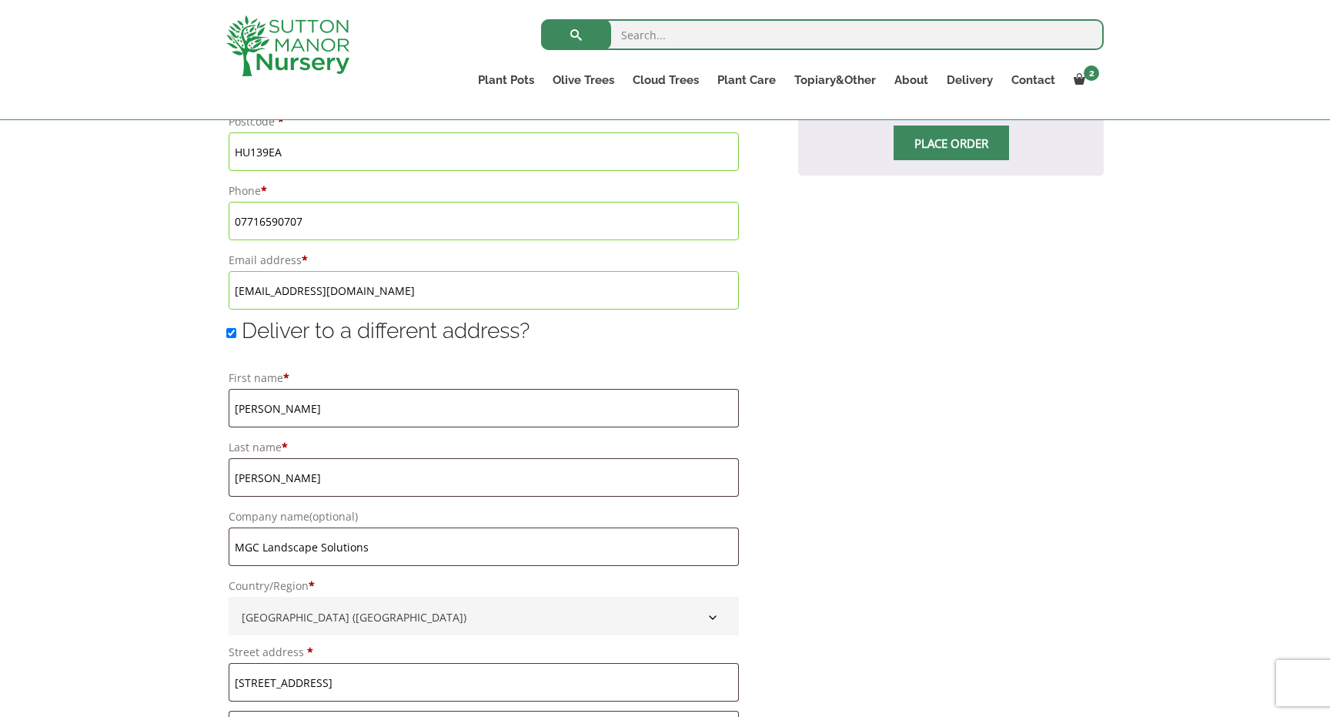
type input "HU139EA"
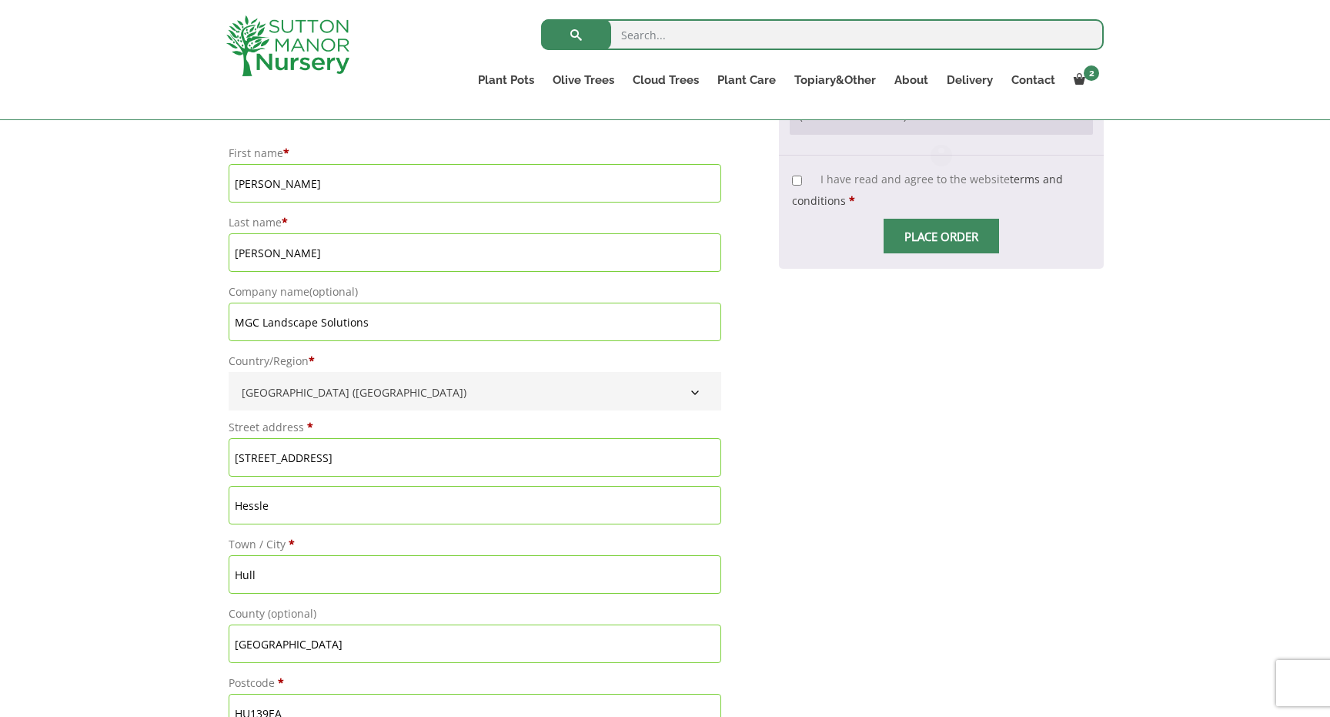
scroll to position [1226, 0]
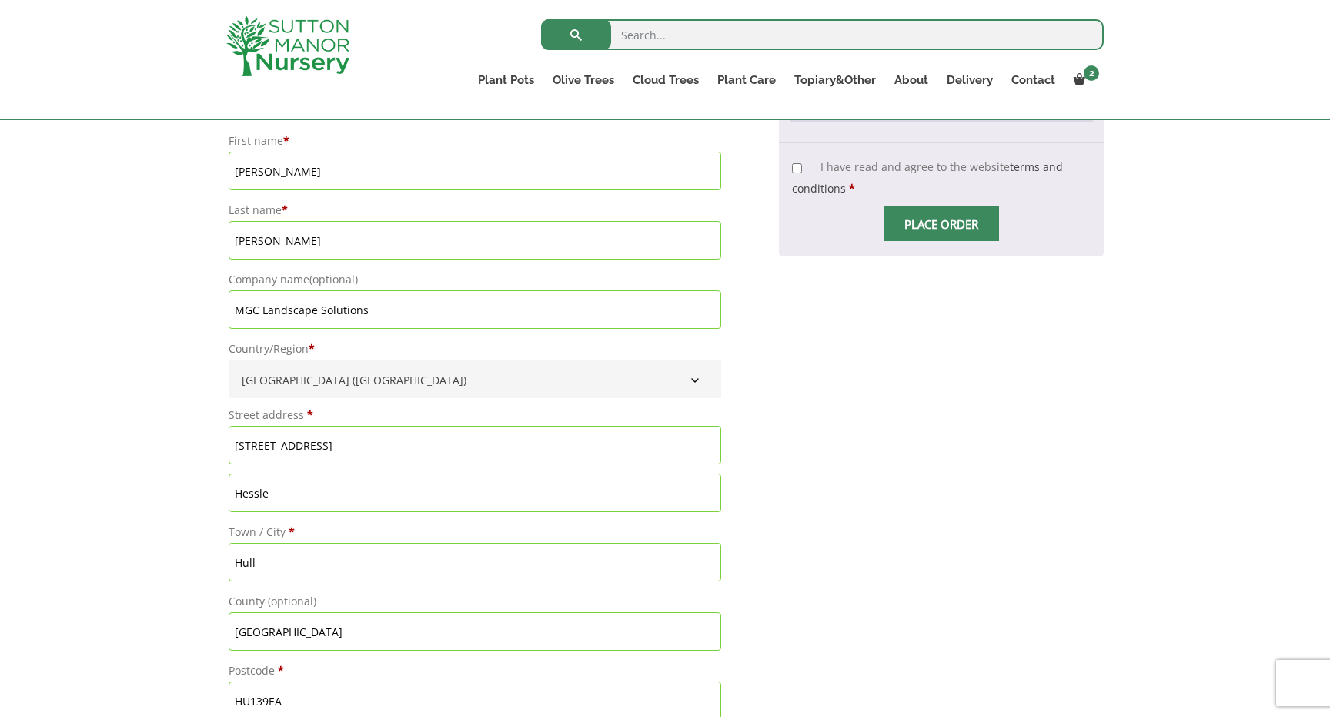
click at [389, 315] on input "MGC Landscape Solutions" at bounding box center [475, 309] width 493 height 38
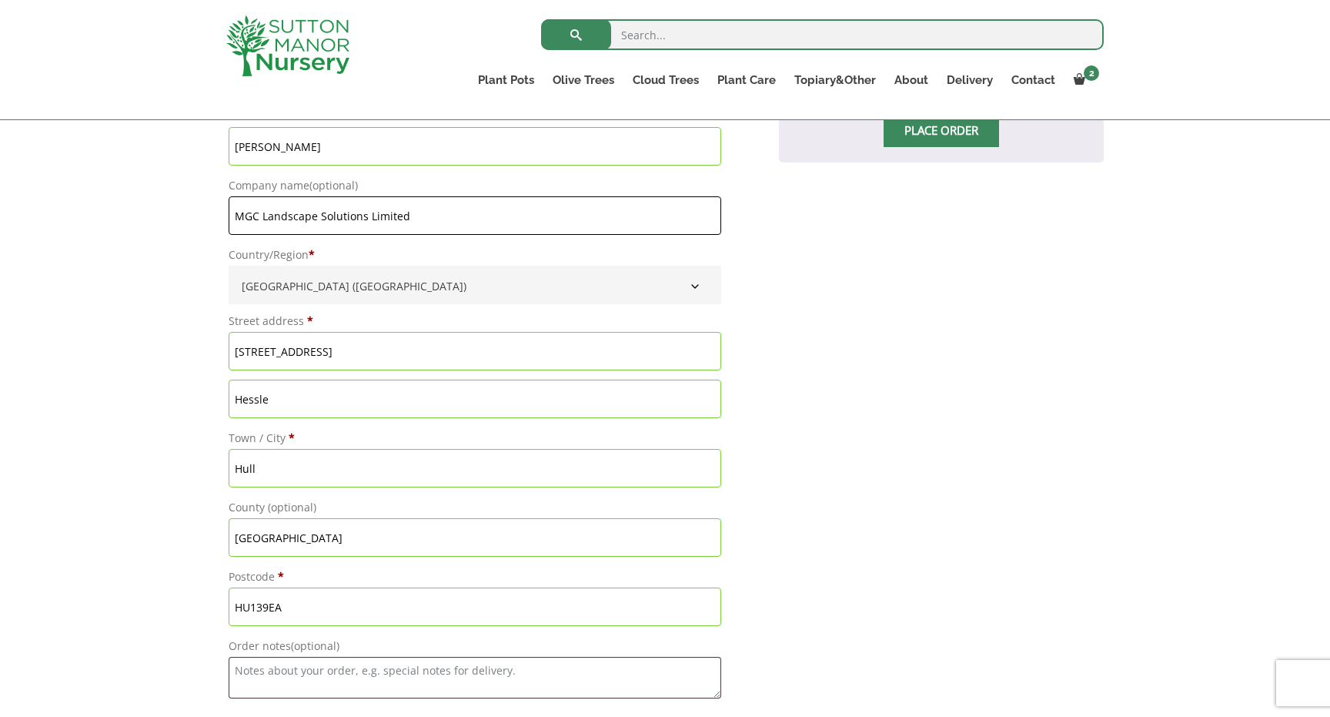
scroll to position [1326, 0]
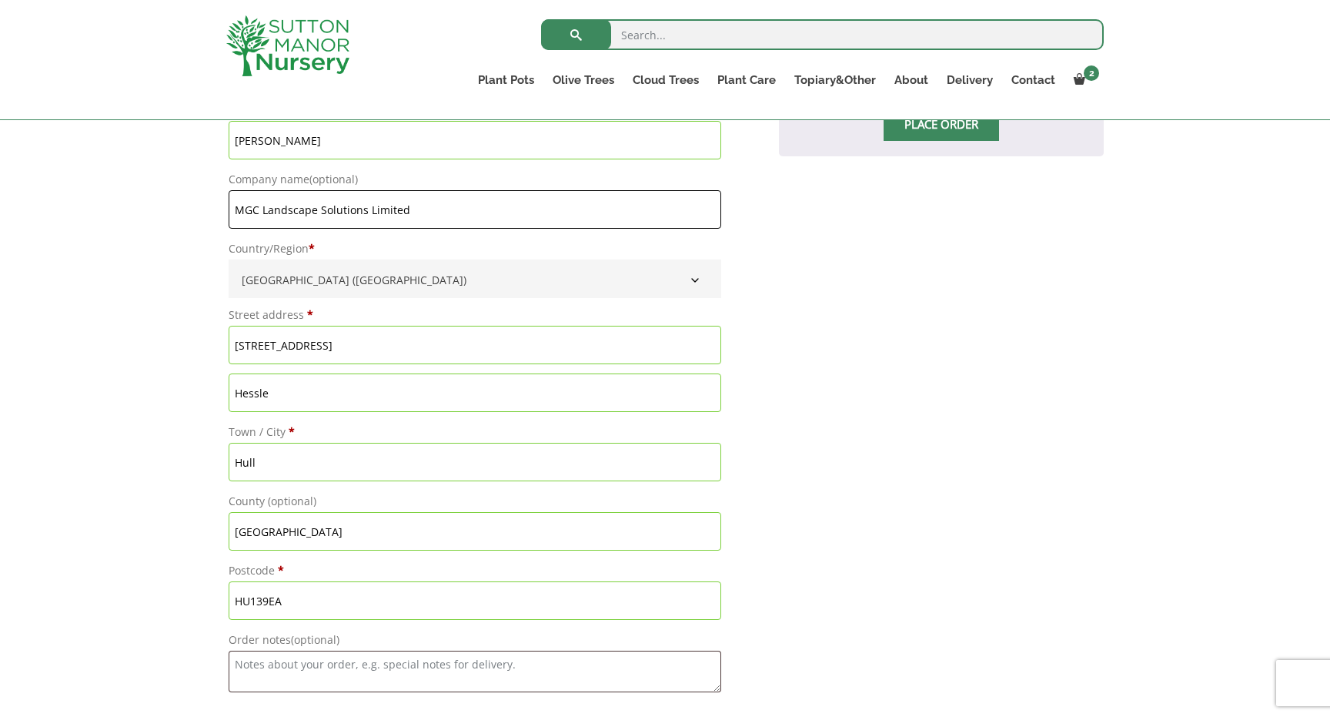
type input "MGC Landscape Solutions Limited"
drag, startPoint x: 303, startPoint y: 346, endPoint x: 219, endPoint y: 345, distance: 84.7
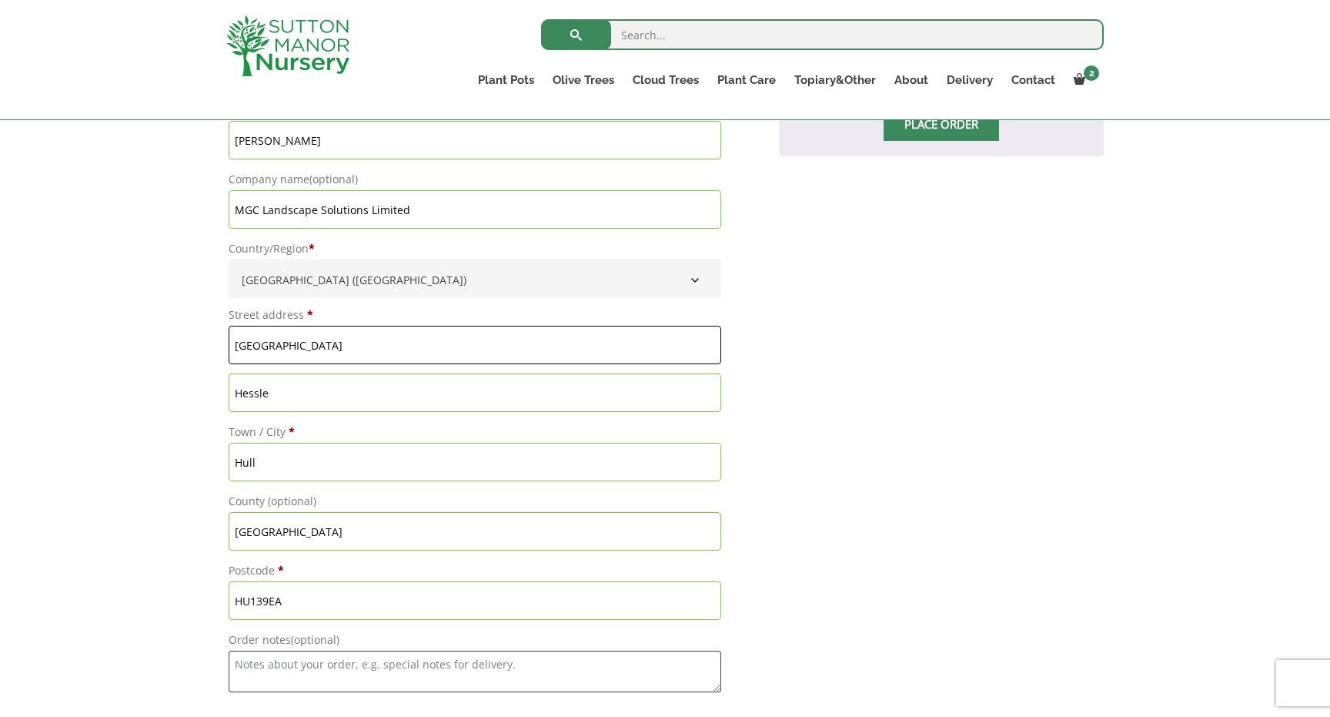
type input "[GEOGRAPHIC_DATA]"
drag, startPoint x: 279, startPoint y: 396, endPoint x: 222, endPoint y: 395, distance: 56.2
type input "N"
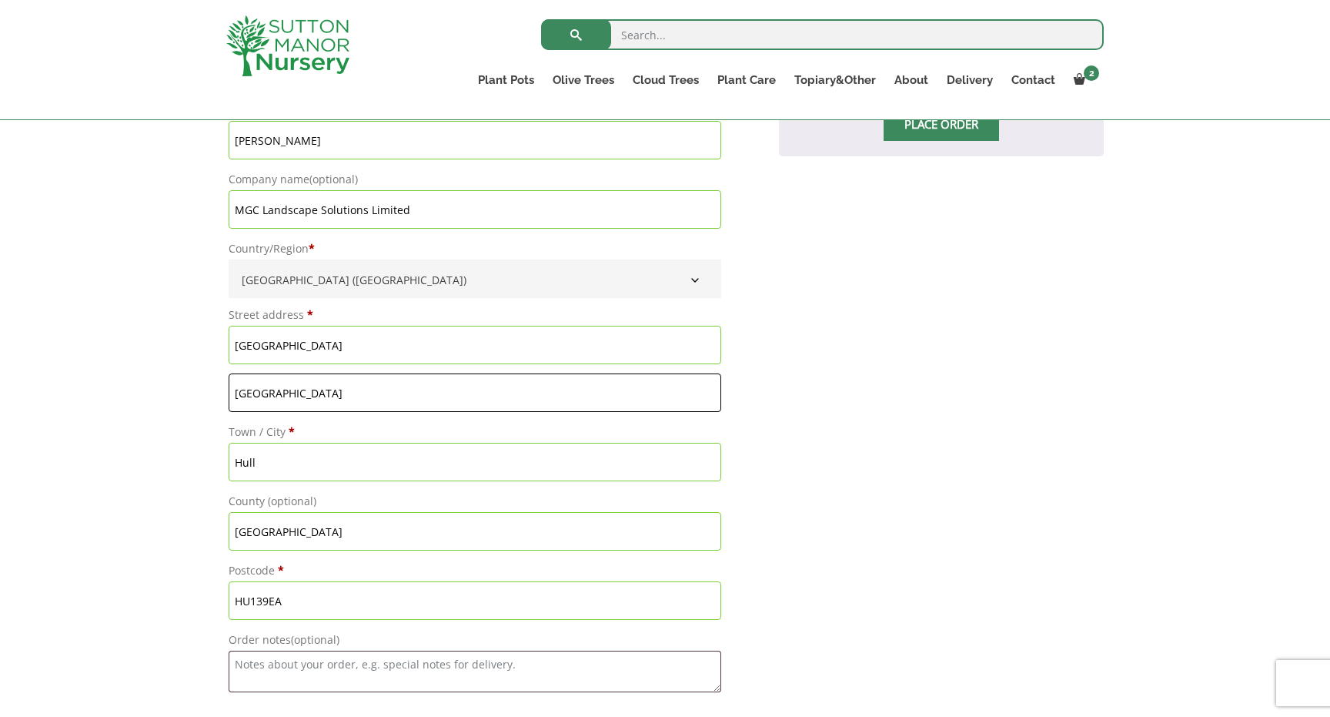
type input "[GEOGRAPHIC_DATA]"
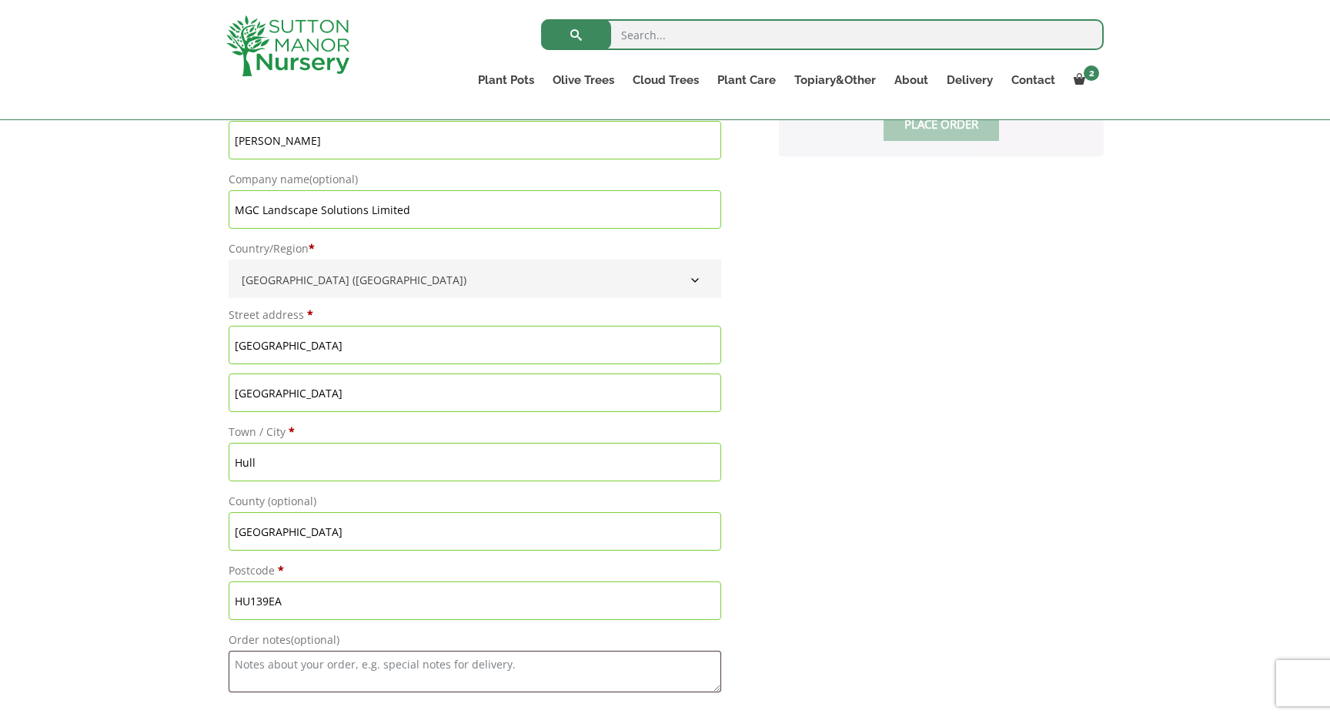
drag, startPoint x: 261, startPoint y: 455, endPoint x: 169, endPoint y: 454, distance: 92.4
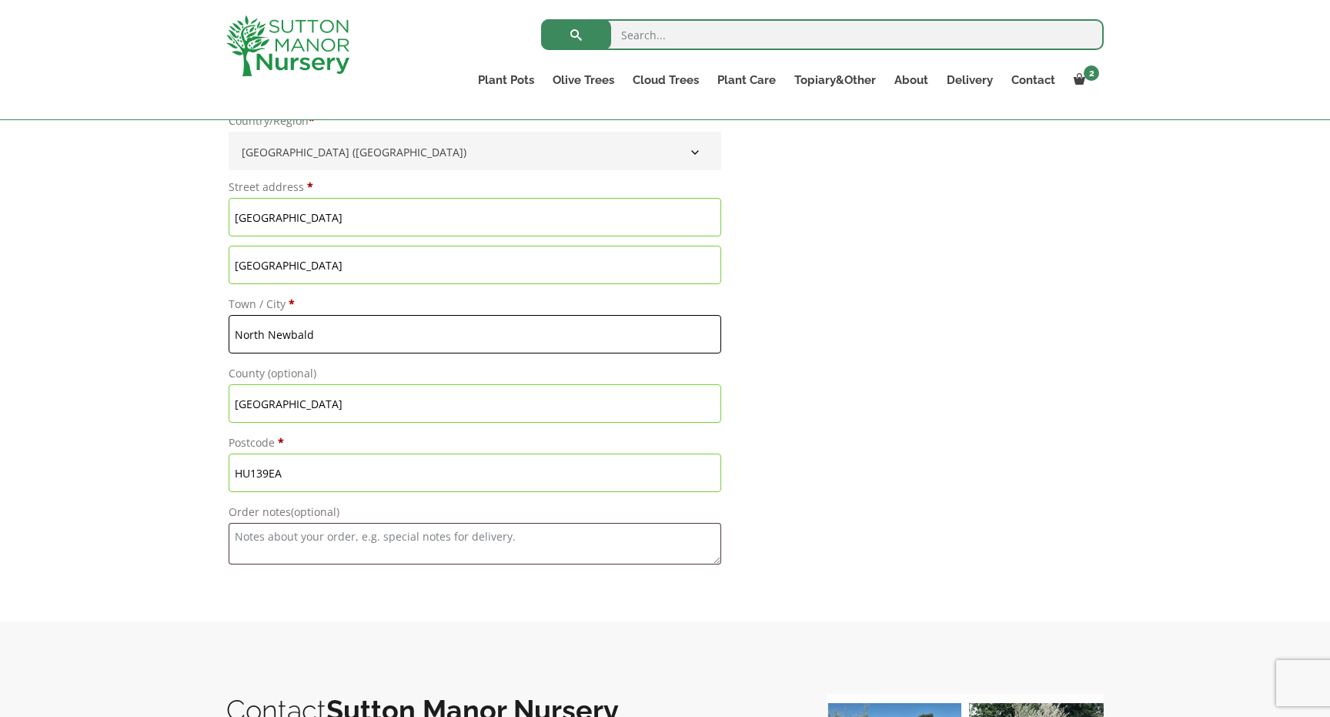
scroll to position [1460, 0]
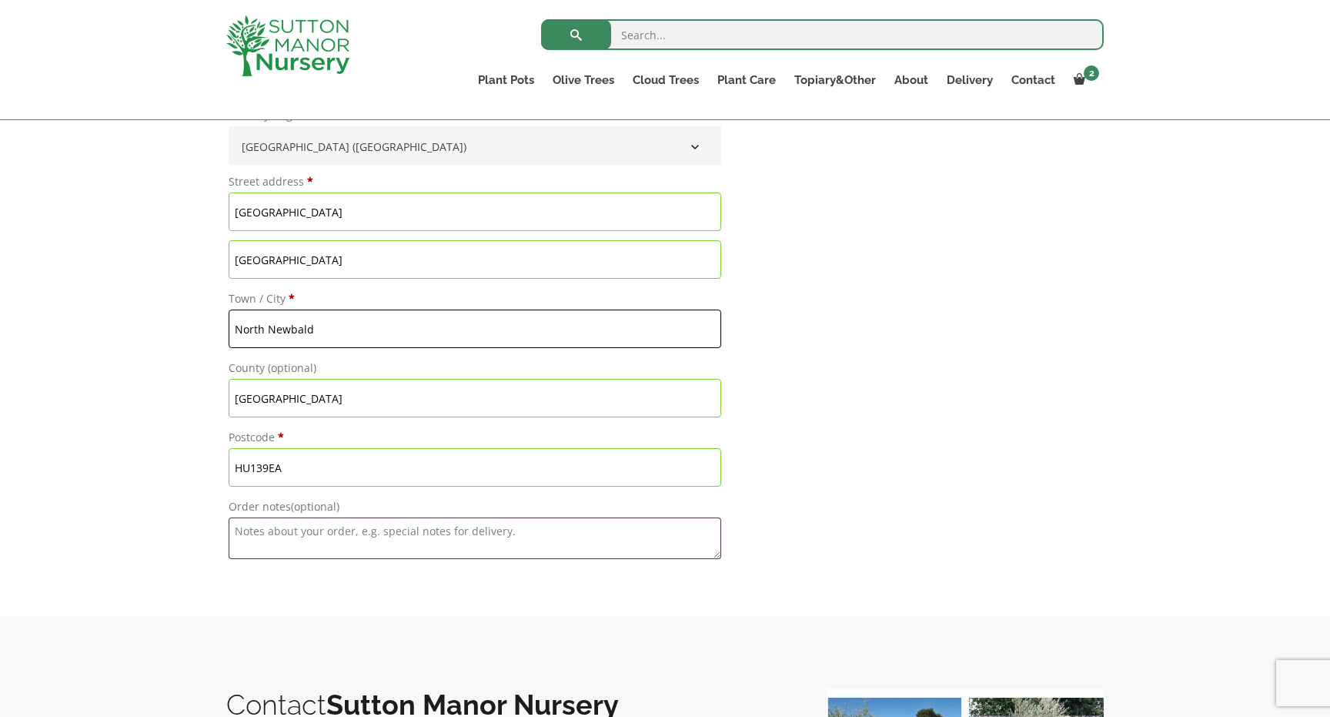
type input "North Newbald"
drag, startPoint x: 301, startPoint y: 470, endPoint x: 166, endPoint y: 468, distance: 135.5
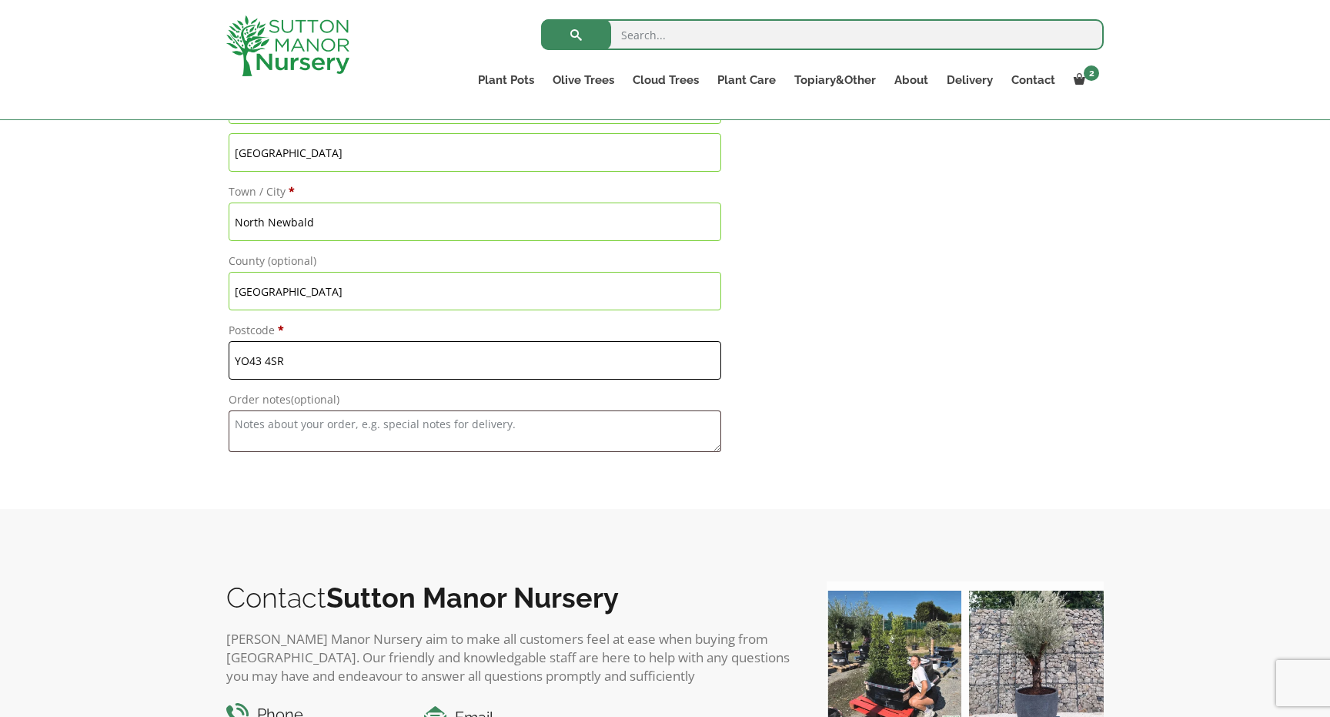
scroll to position [1568, 0]
type input "YO43 4SR"
click at [273, 436] on textarea "Order notes (optional)" at bounding box center [475, 430] width 493 height 42
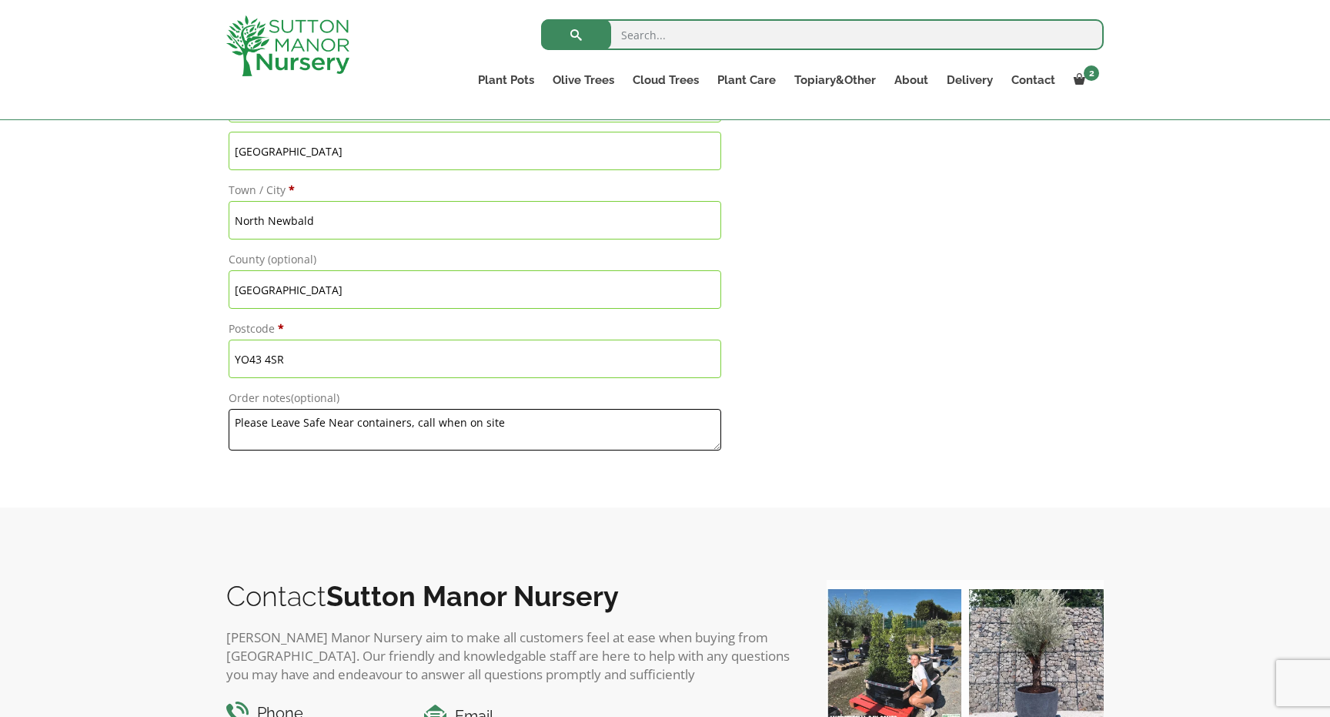
click at [413, 421] on textarea "Please Leave Safe Near containers, call when on site" at bounding box center [475, 430] width 493 height 42
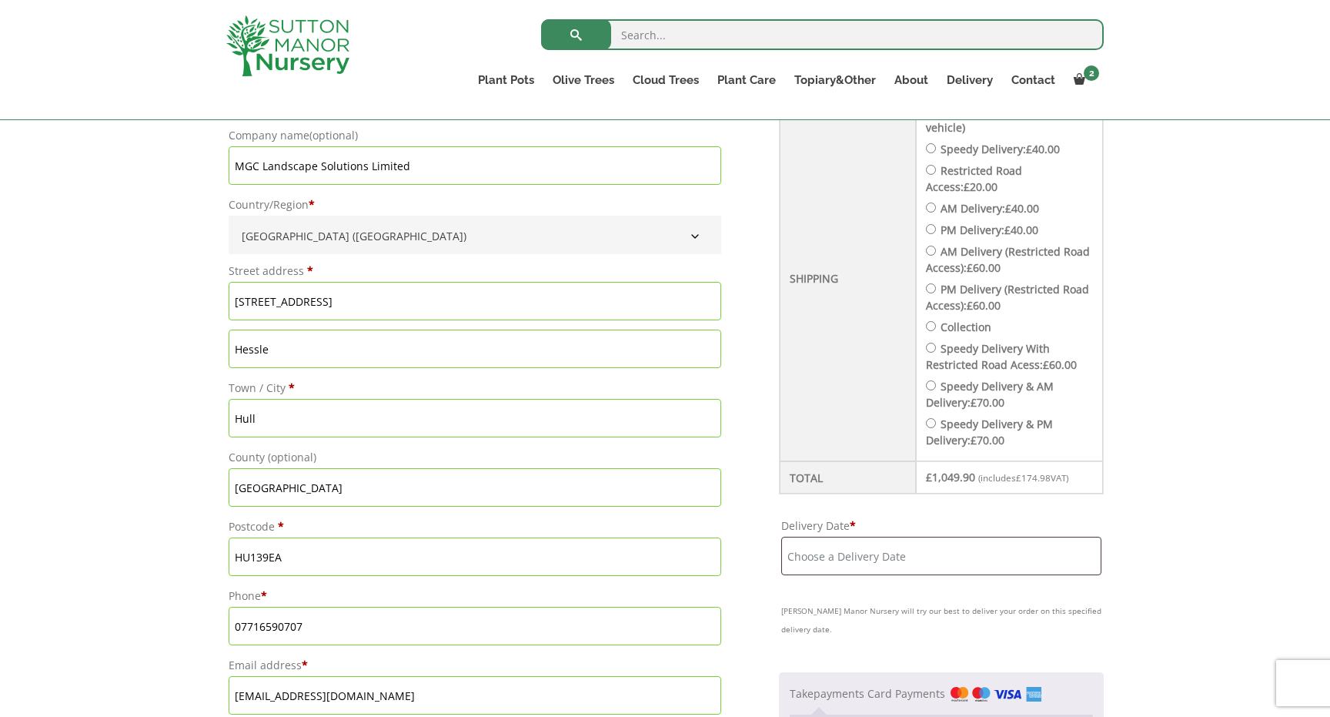
scroll to position [580, 0]
type textarea "Please Leave Safe Near containers, 07716590707 call when on site"
click at [831, 551] on input "Delivery Date *" at bounding box center [941, 559] width 320 height 38
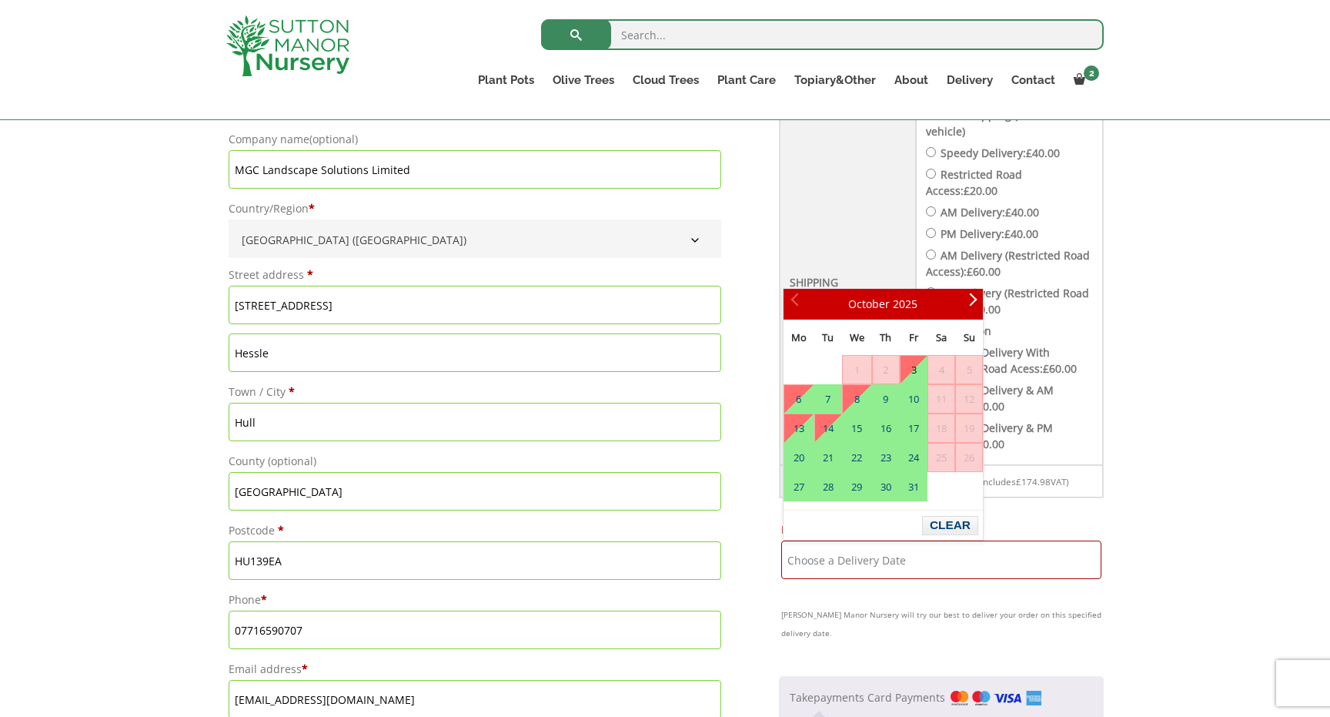
click at [915, 370] on link "3" at bounding box center [914, 370] width 26 height 28
type input "[DATE]"
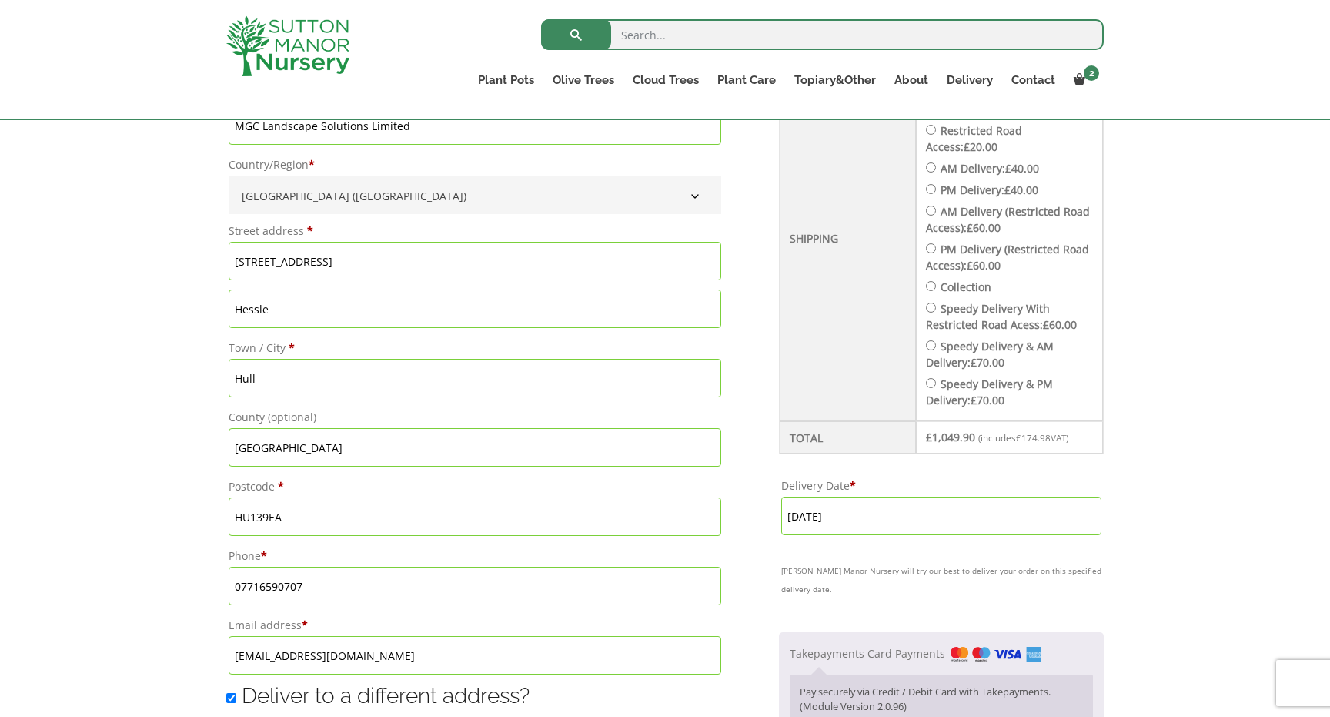
scroll to position [626, 0]
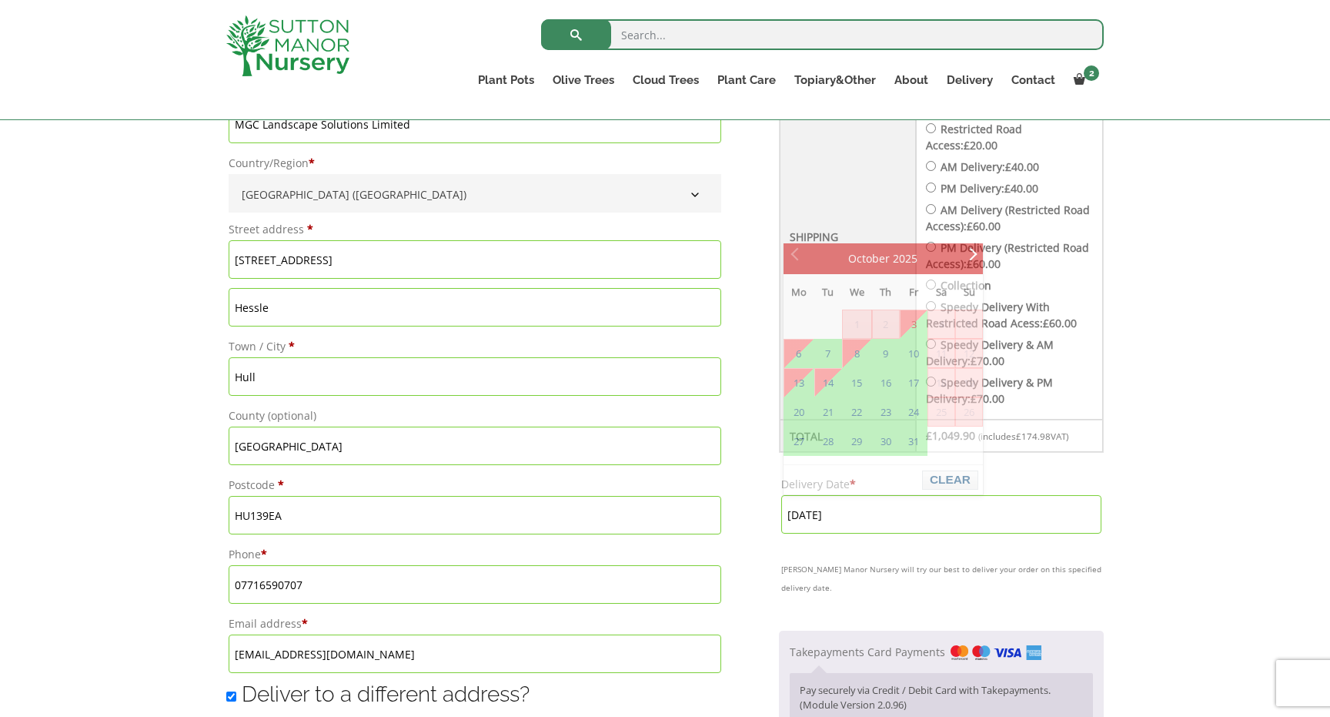
click at [858, 514] on input "[DATE]" at bounding box center [941, 514] width 320 height 38
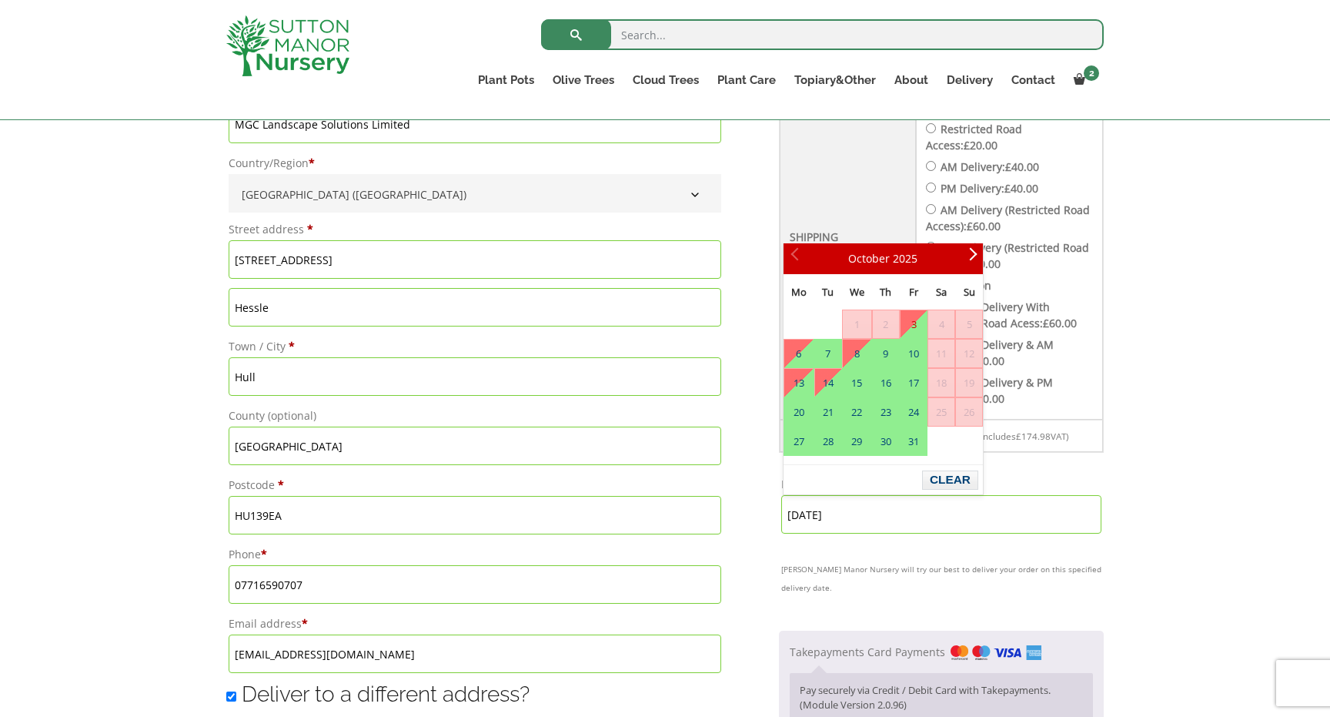
click at [911, 326] on link "3" at bounding box center [914, 324] width 26 height 28
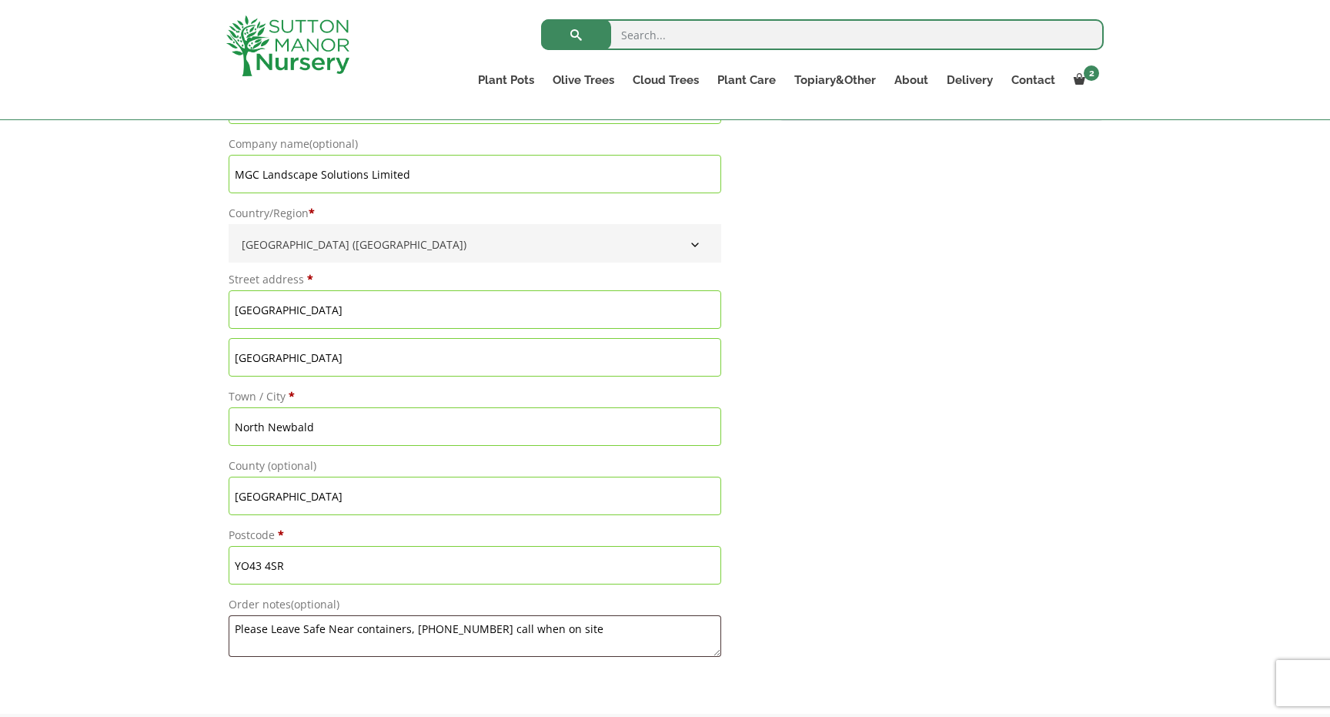
scroll to position [1393, 0]
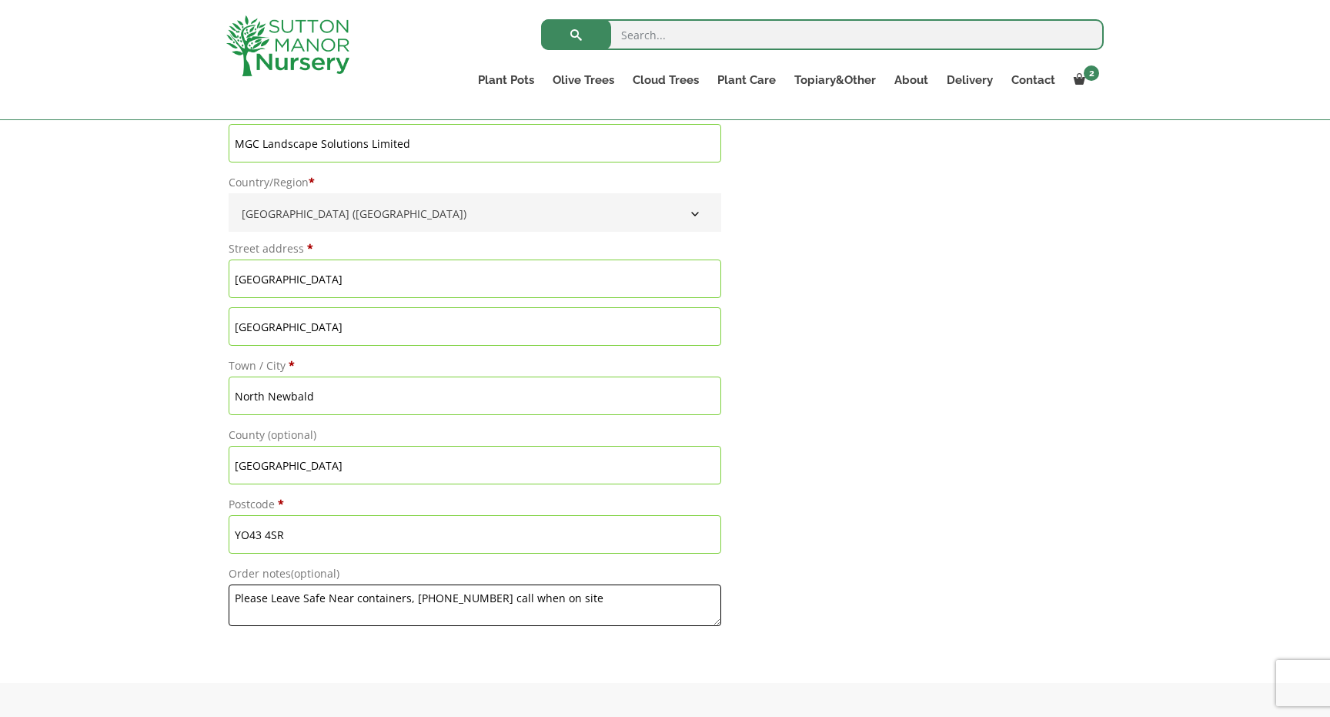
drag, startPoint x: 235, startPoint y: 600, endPoint x: 409, endPoint y: 600, distance: 174.0
click at [409, 600] on textarea "Please Leave Safe Near containers, 07716590707 call when on site" at bounding box center [475, 605] width 493 height 42
drag, startPoint x: 647, startPoint y: 597, endPoint x: 557, endPoint y: 594, distance: 90.1
click at [557, 596] on textarea "DO NOT USE MAIN GATE If in 18Tonne please call 07716590707 call when on site" at bounding box center [475, 605] width 493 height 42
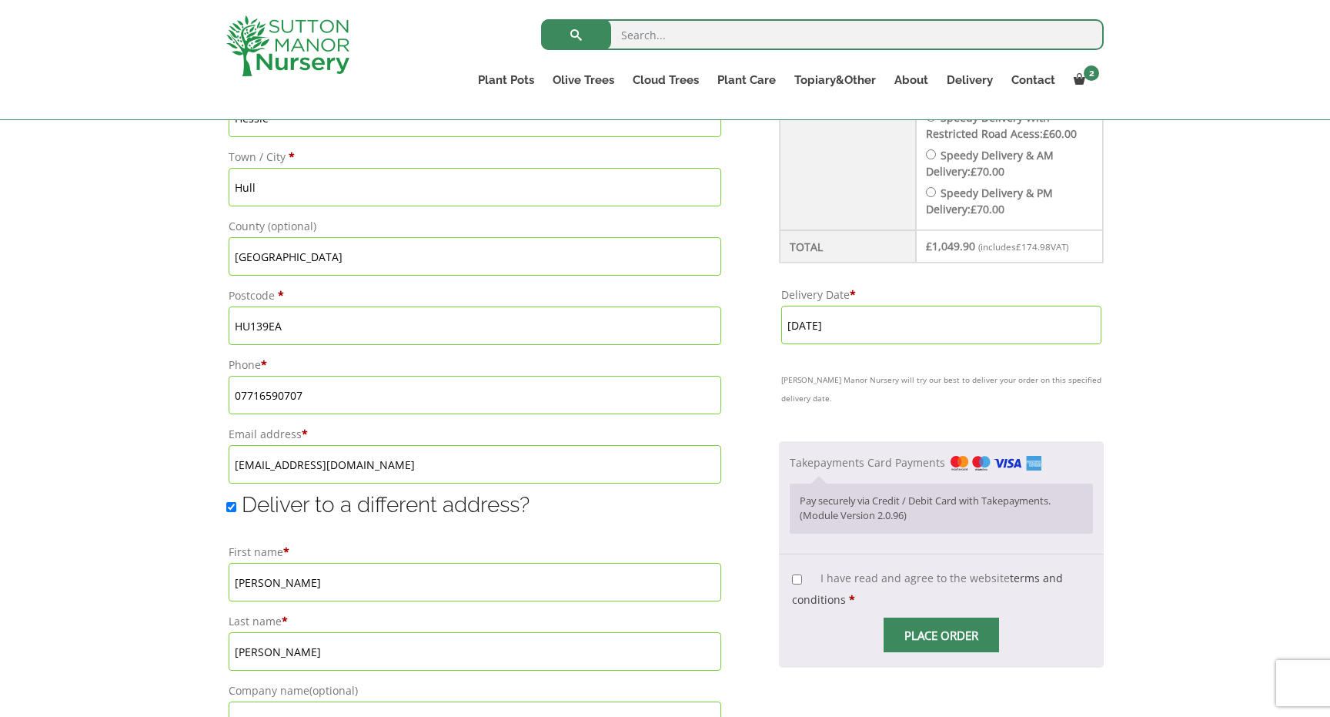
scroll to position [844, 0]
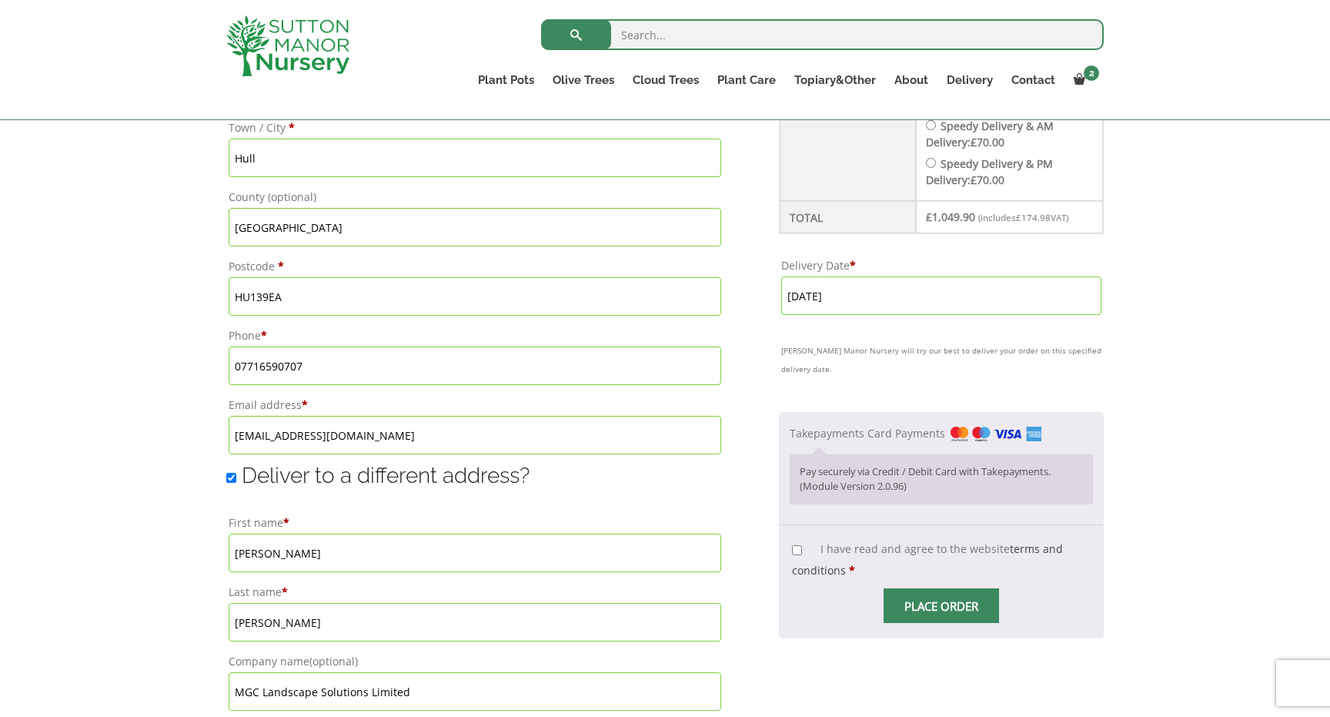
type textarea "DO NOT USE MAIN GATE If in 18Tonne please call [PHONE_NUMBER] when on the way"
click at [798, 548] on input "I have read and agree to the website terms and conditions *" at bounding box center [797, 550] width 10 height 10
checkbox input "true"
click at [939, 608] on input "Place order" at bounding box center [941, 605] width 115 height 35
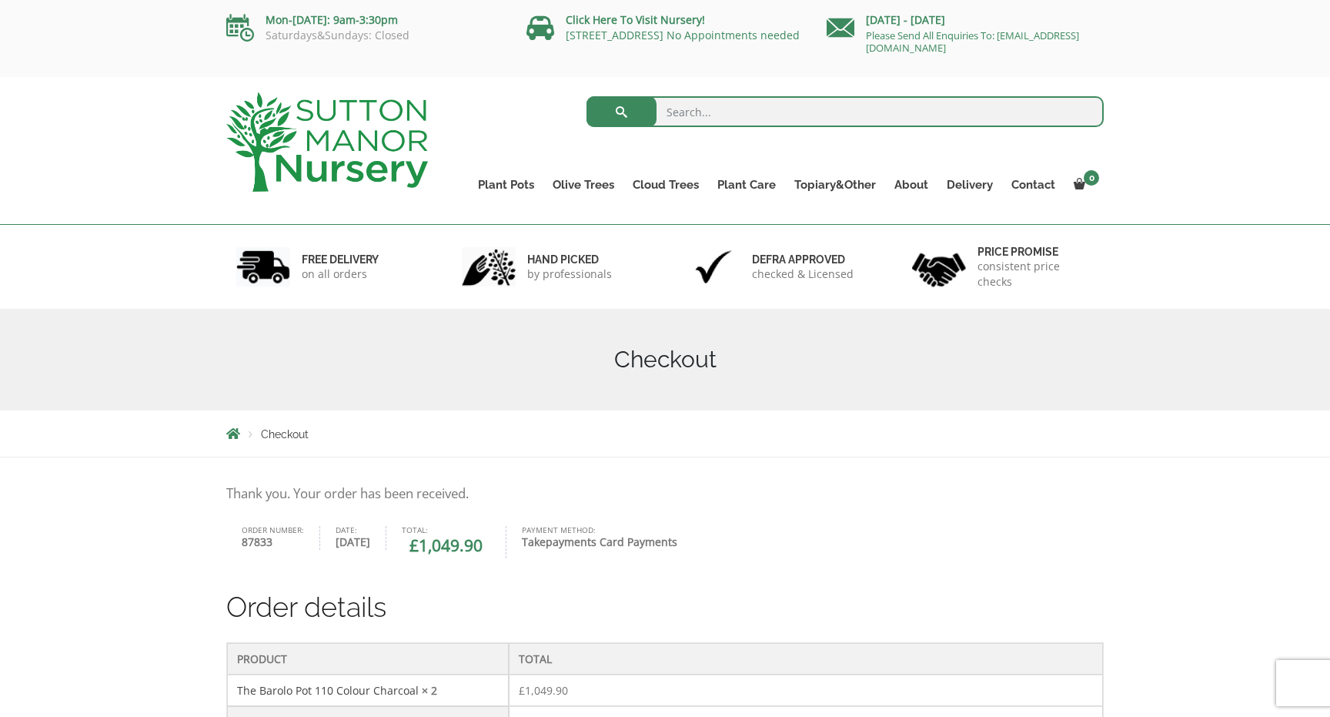
scroll to position [212, 0]
